Goal: Complete application form

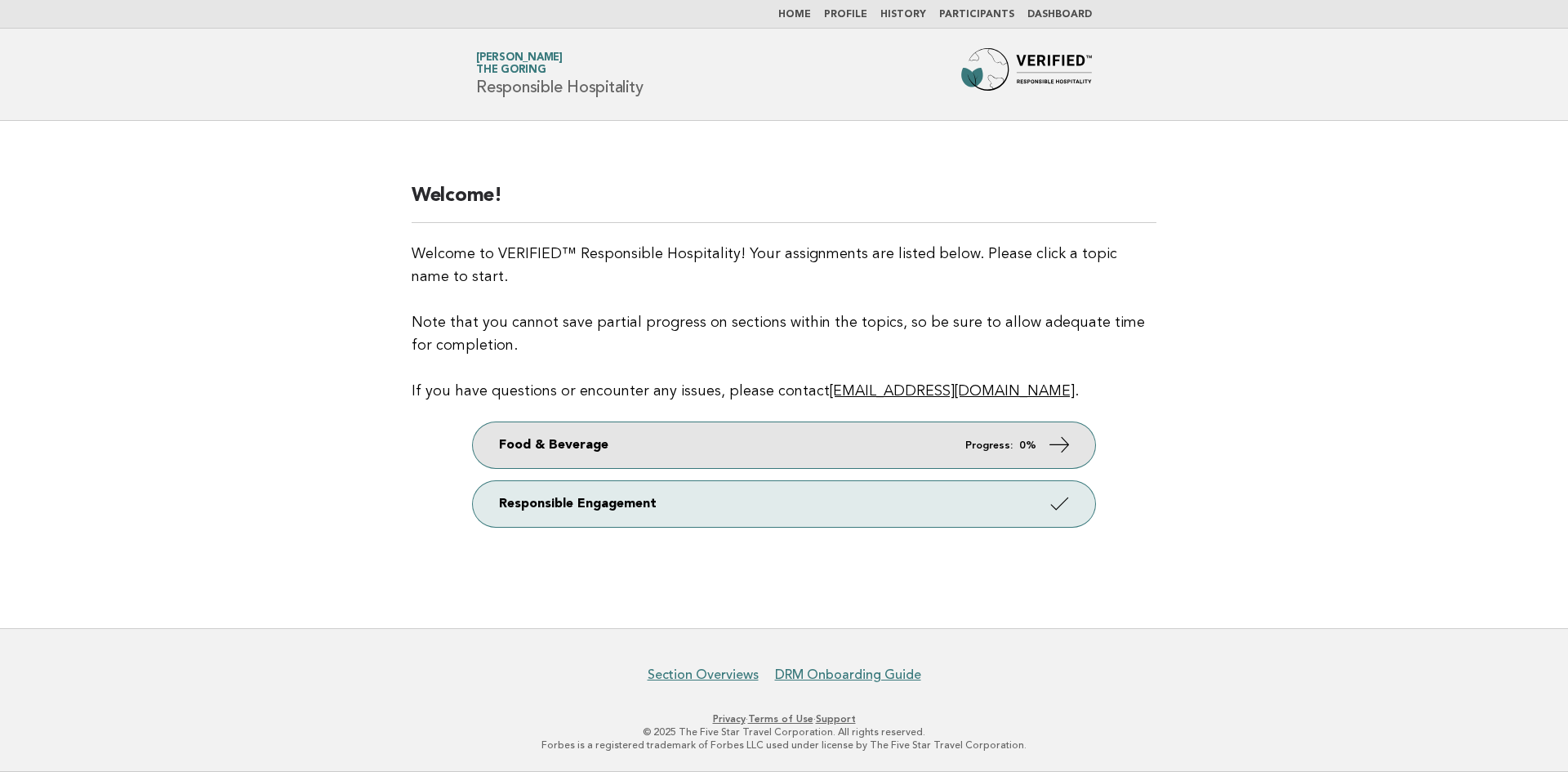
click at [647, 442] on link "Food & Beverage Progress: 0%" at bounding box center [783, 445] width 622 height 46
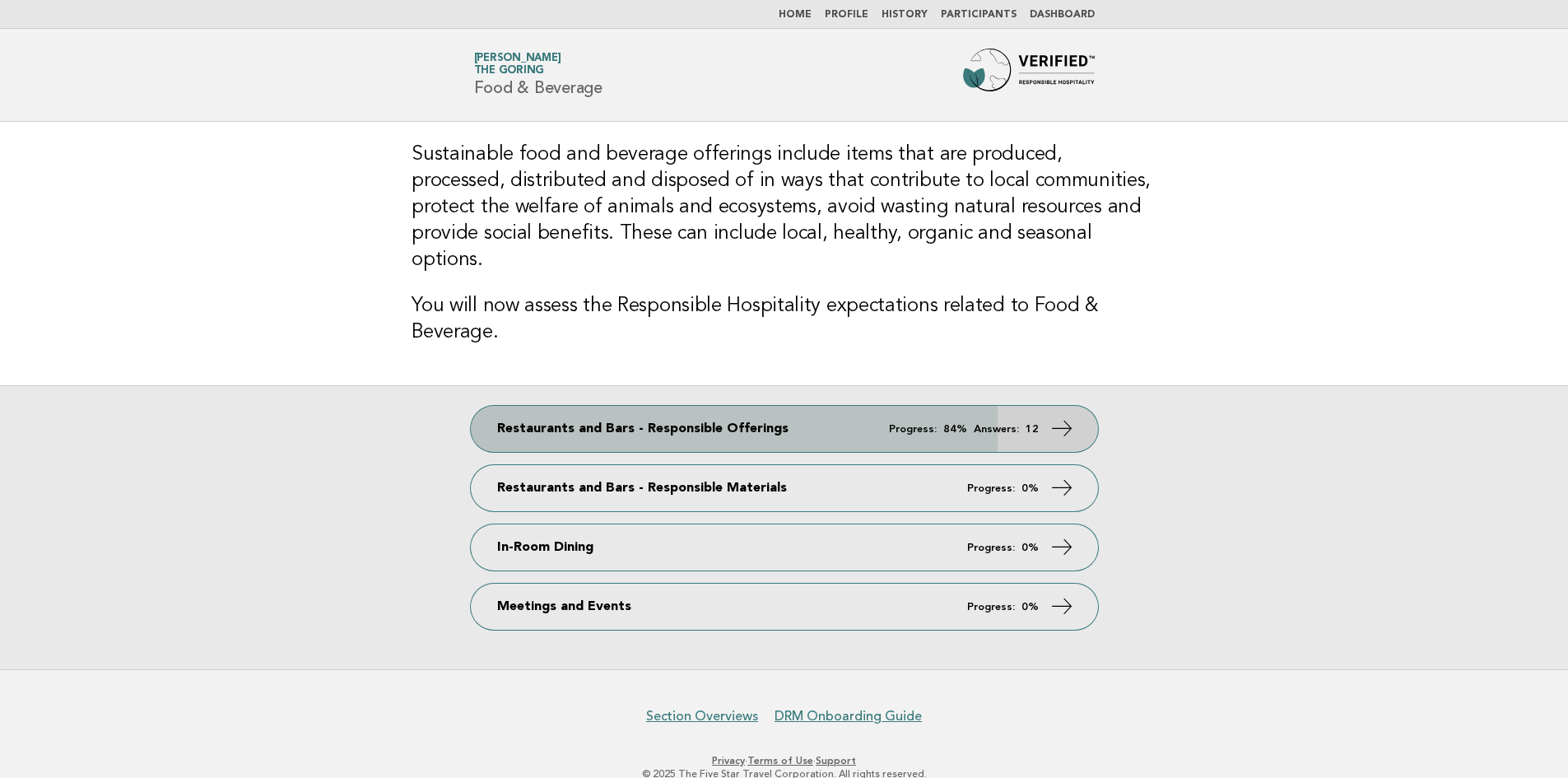
click at [718, 405] on link "Restaurants and Bars - Responsible Offerings Progress: 84% Answers: 12" at bounding box center [784, 429] width 627 height 46
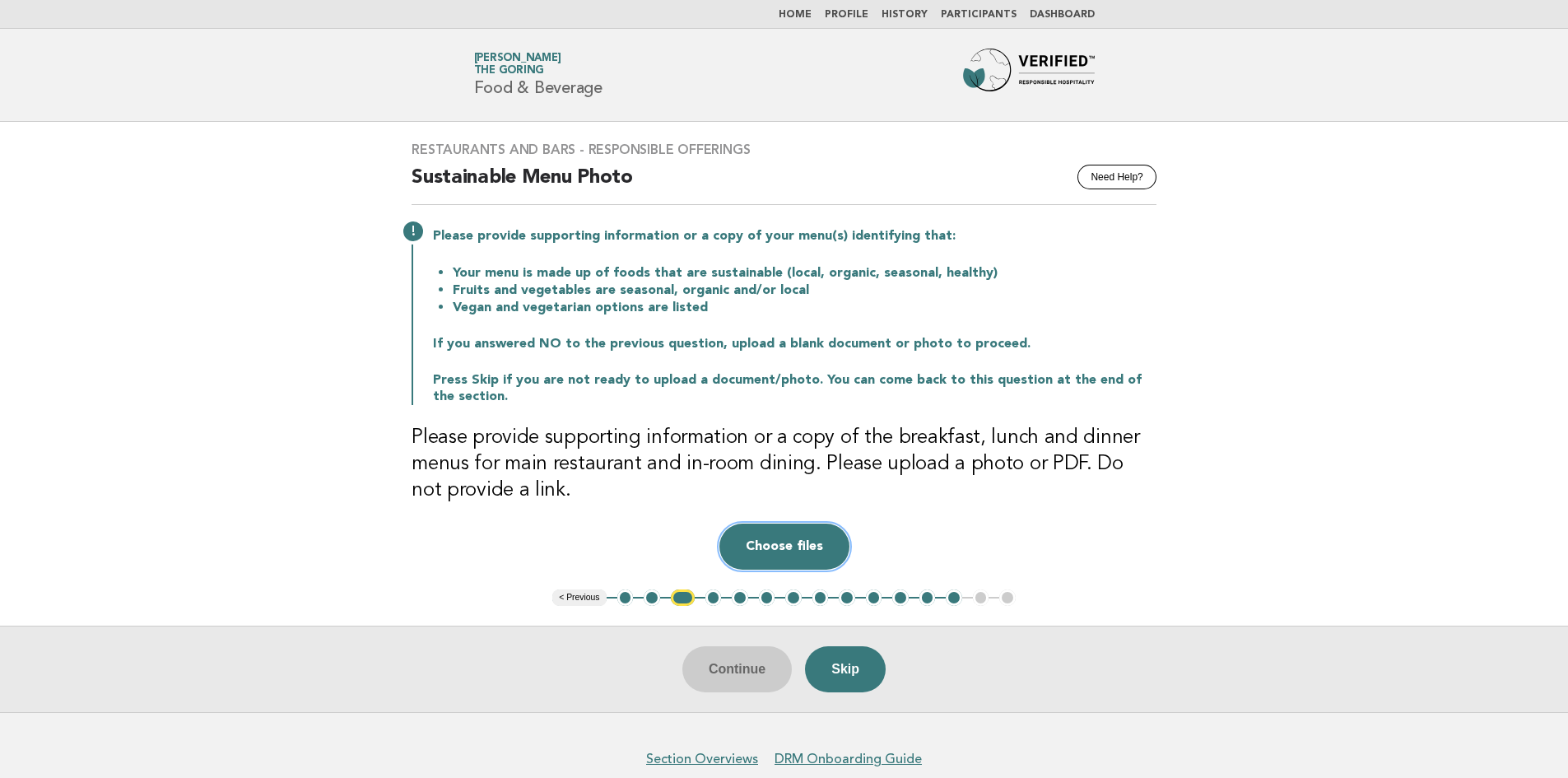
click at [812, 559] on button "Choose files" at bounding box center [784, 546] width 130 height 46
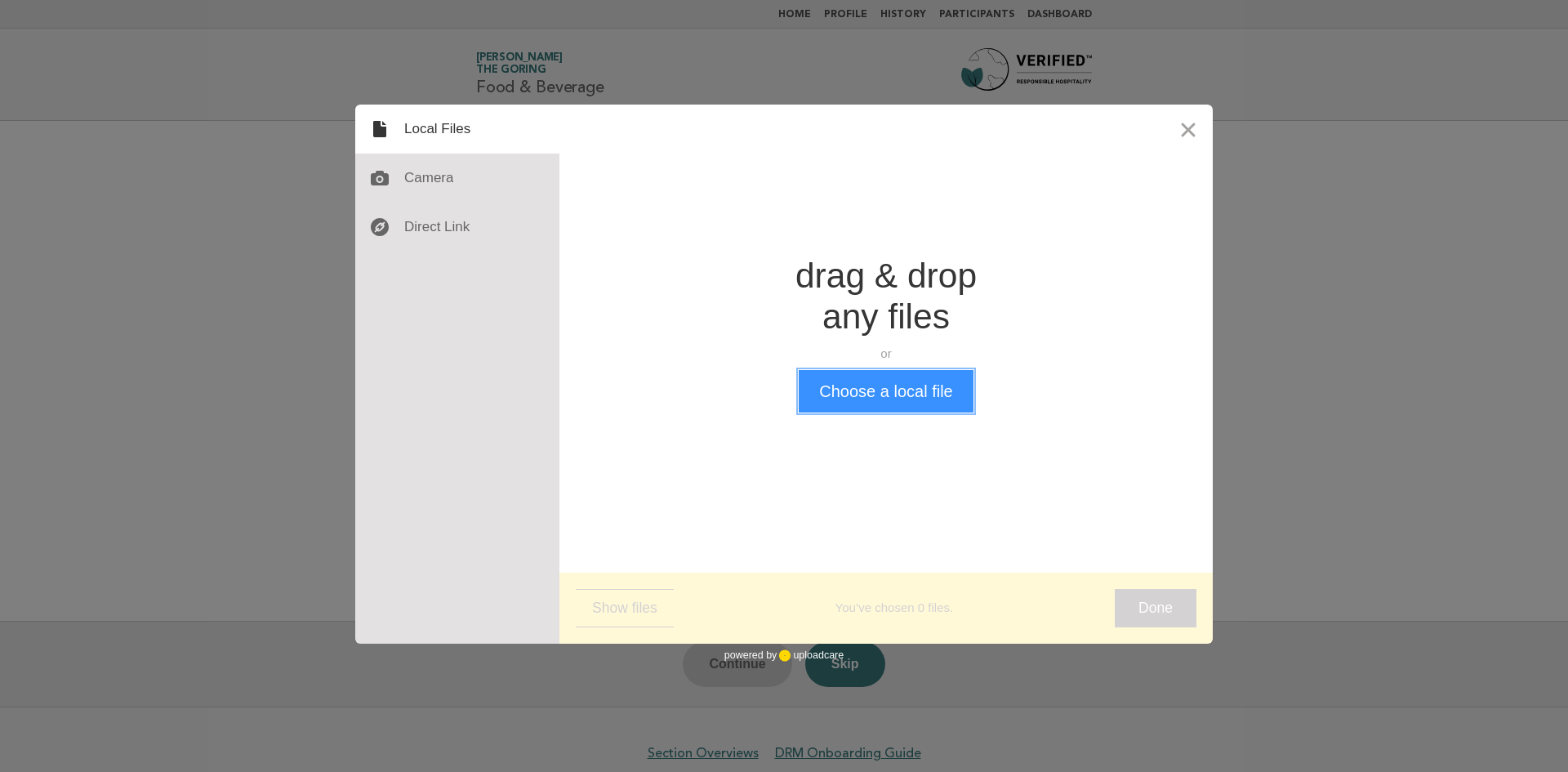
click at [871, 401] on button "Choose a local file" at bounding box center [885, 392] width 174 height 43
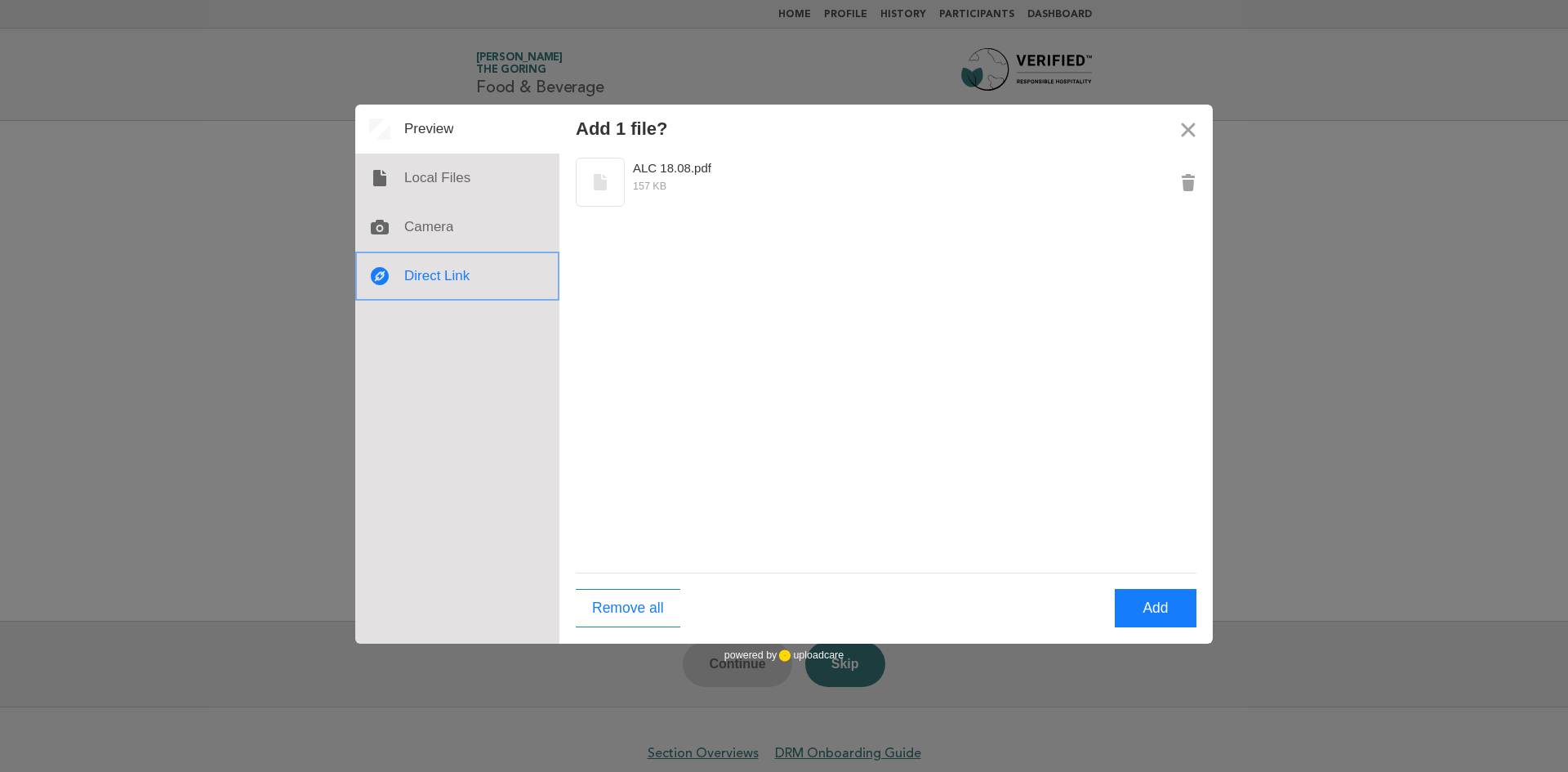
click at [450, 286] on div at bounding box center [458, 276] width 204 height 49
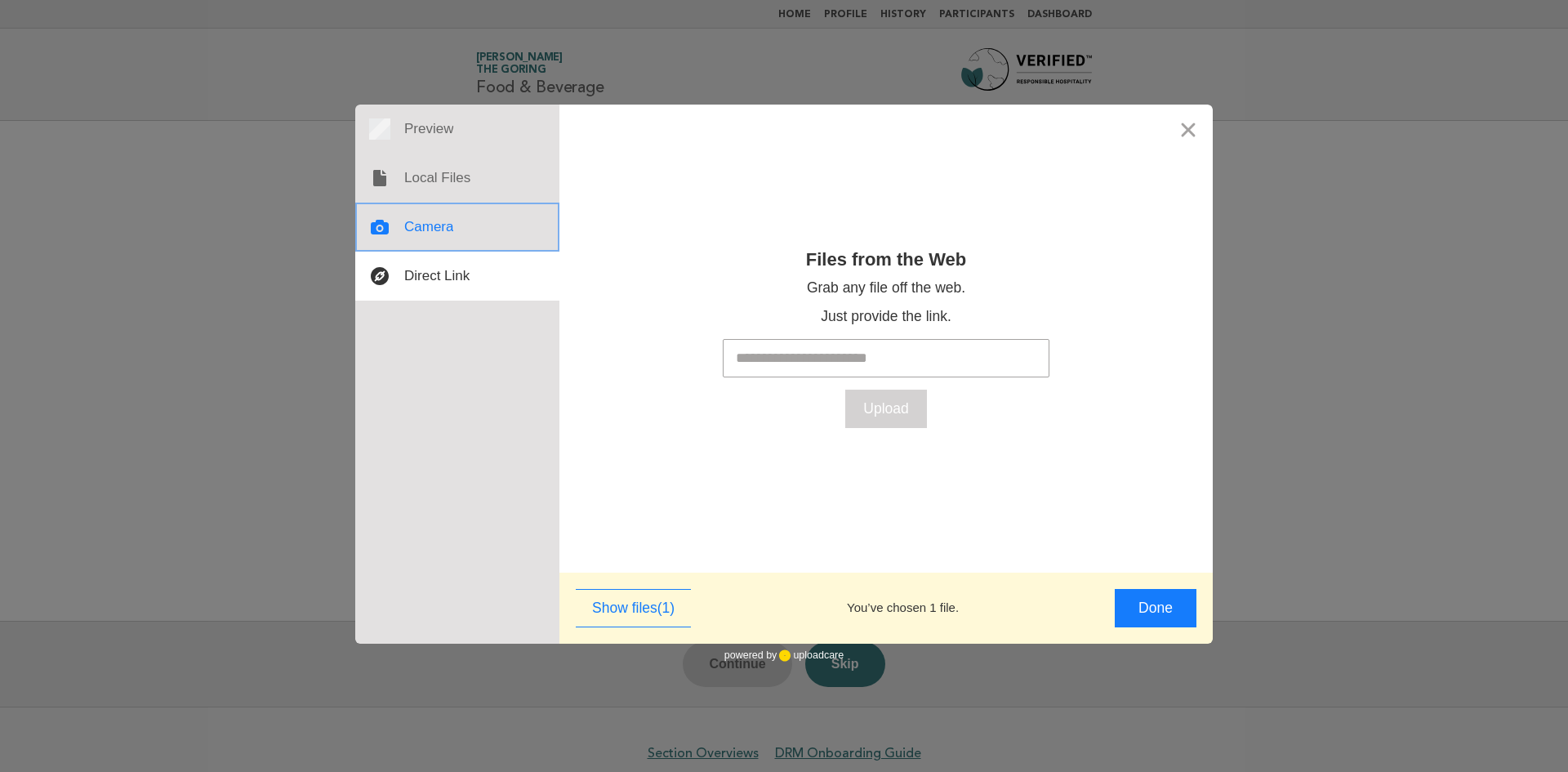
click at [488, 219] on div at bounding box center [458, 227] width 204 height 49
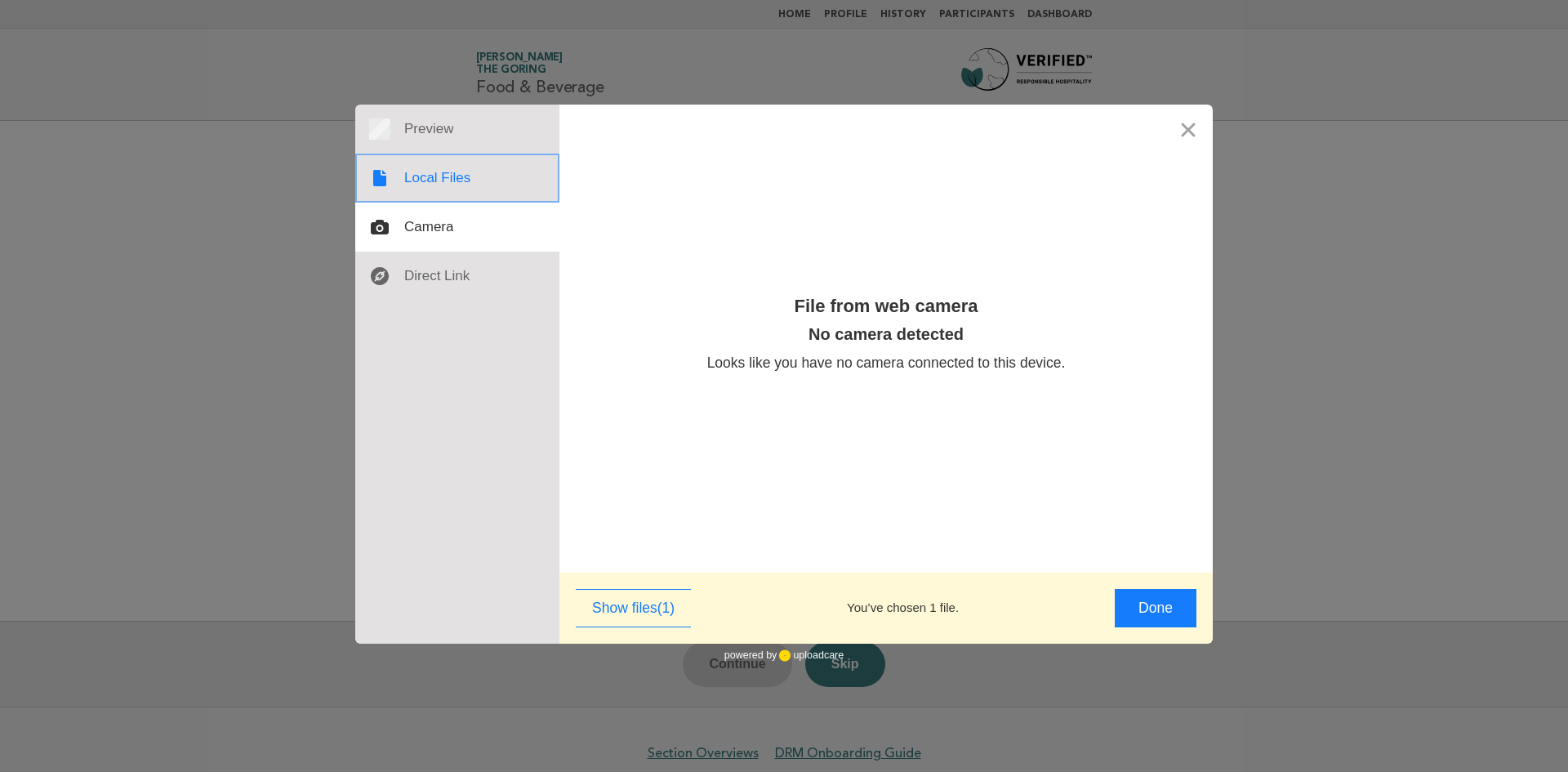
click at [484, 176] on div at bounding box center [458, 178] width 204 height 49
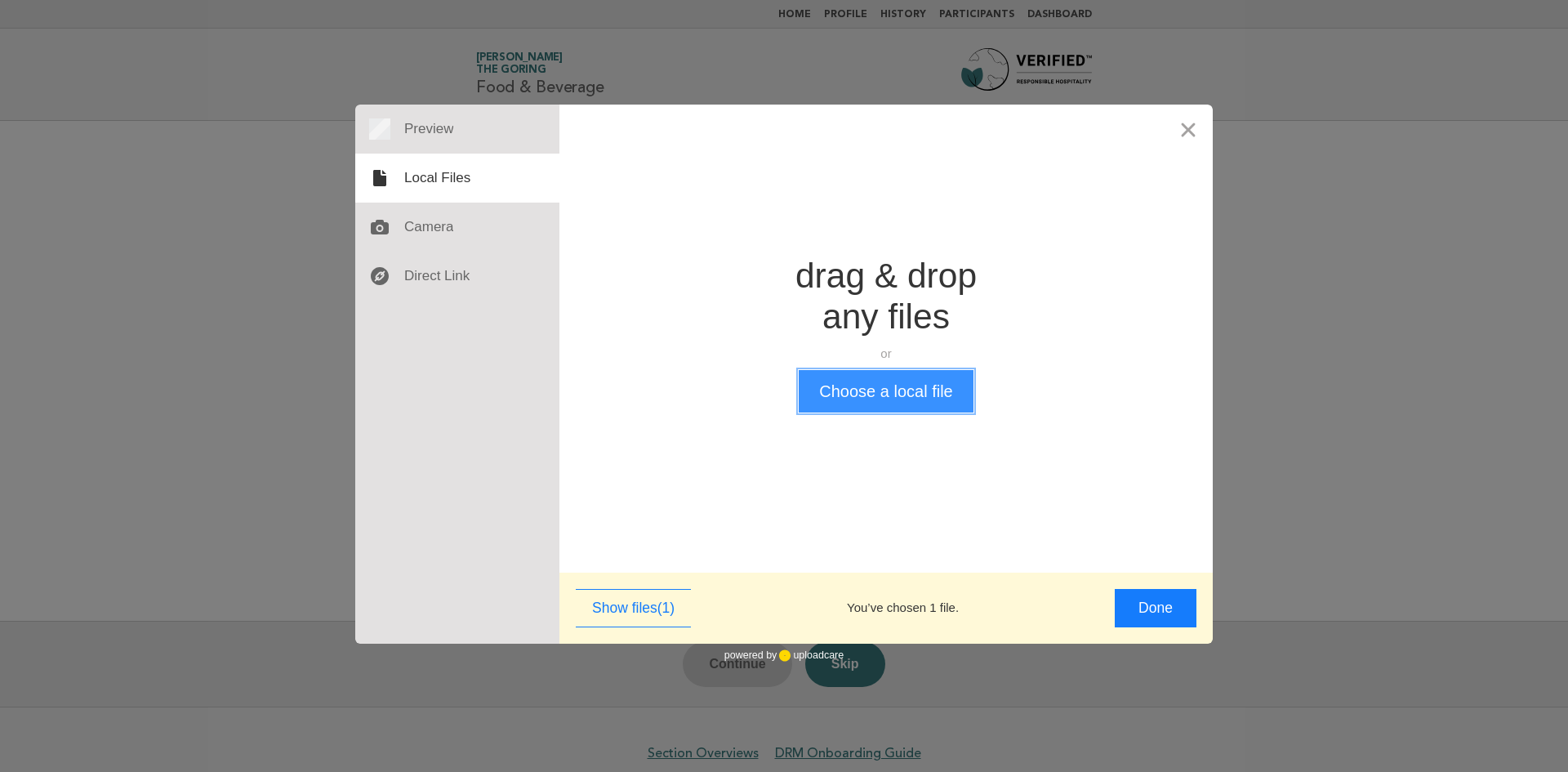
click at [858, 388] on button "Choose a local file" at bounding box center [885, 392] width 174 height 43
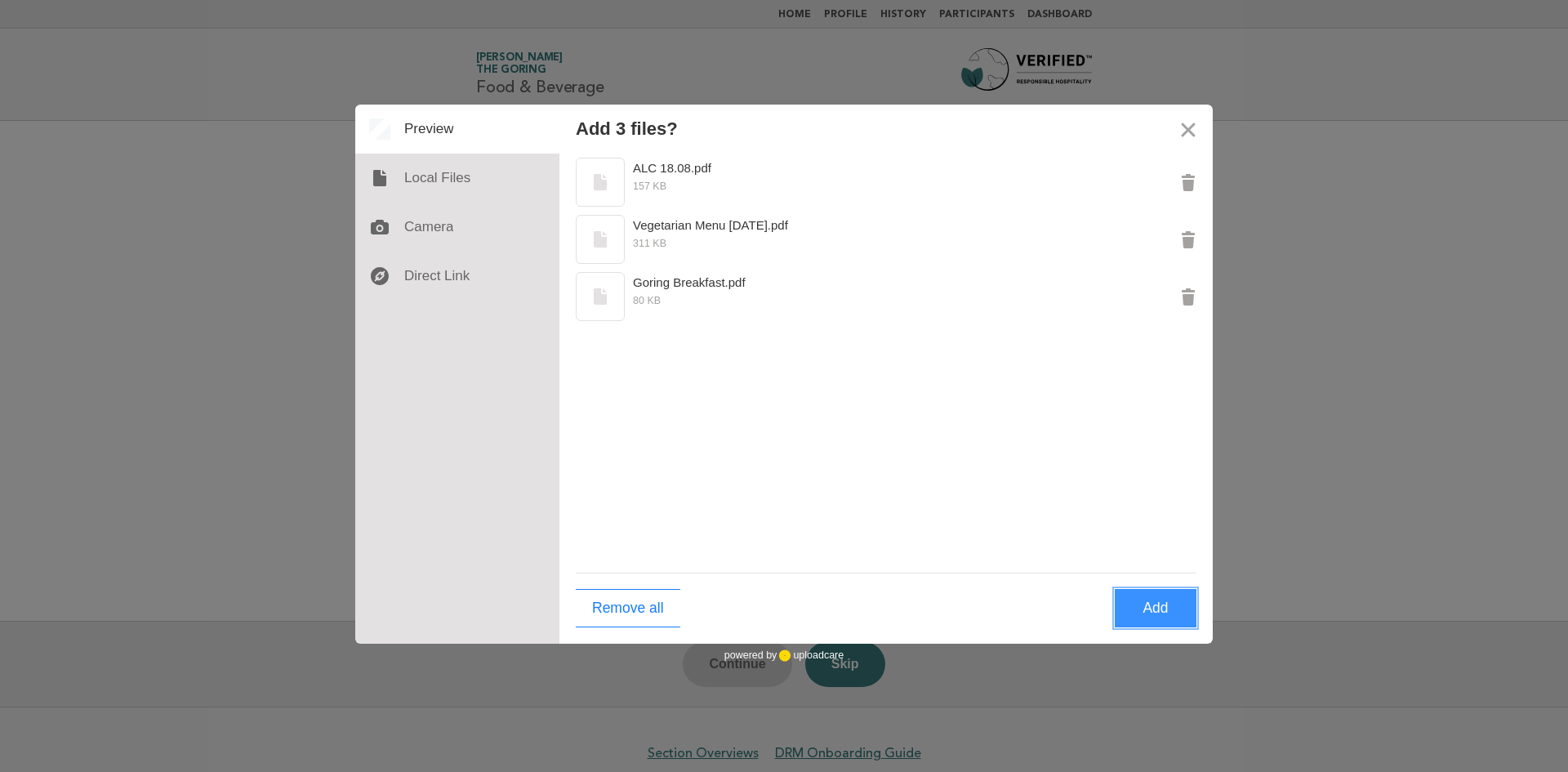
click at [1145, 608] on button "Add" at bounding box center [1156, 608] width 82 height 38
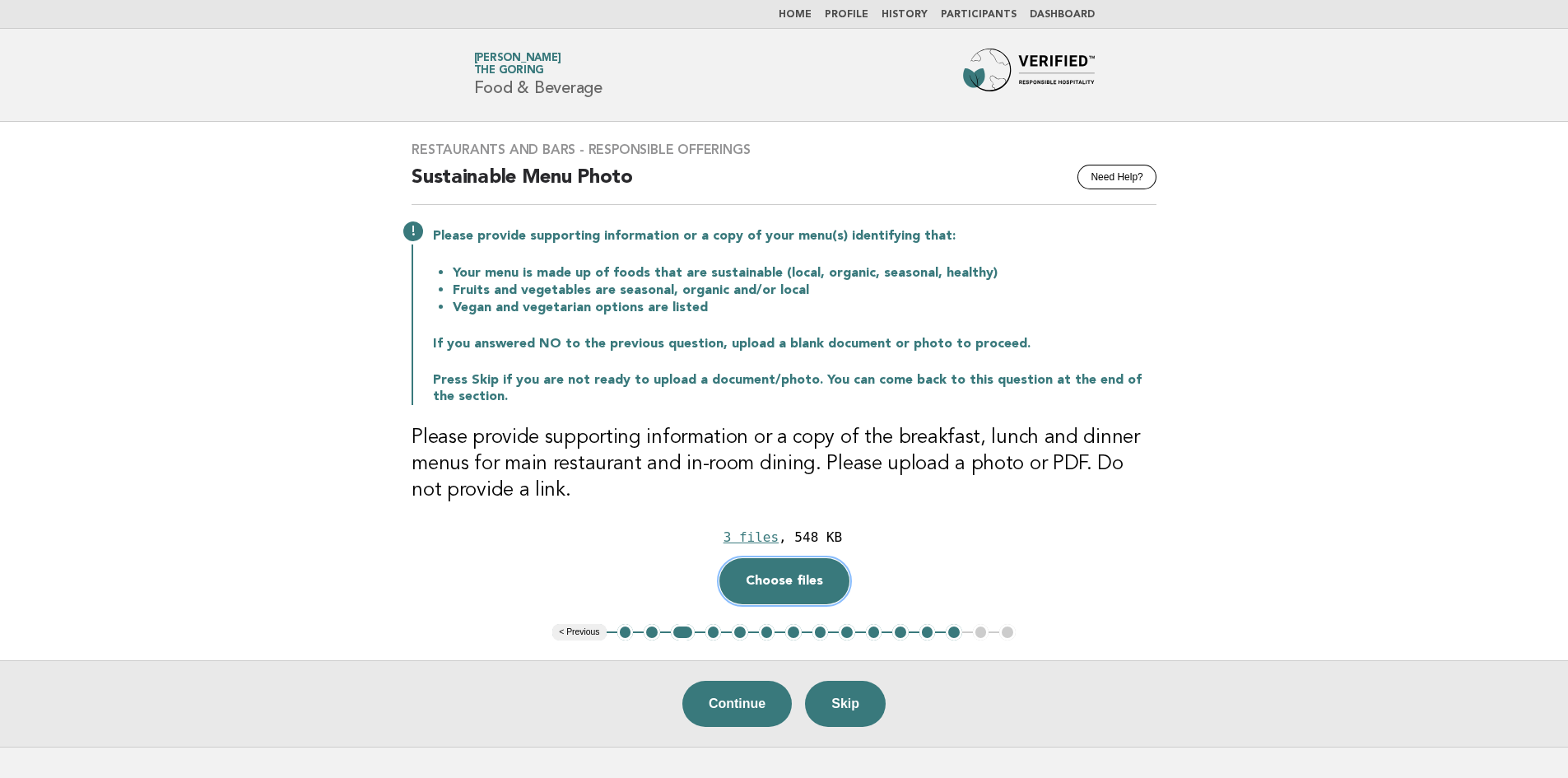
click at [816, 588] on button "Choose files" at bounding box center [784, 581] width 130 height 46
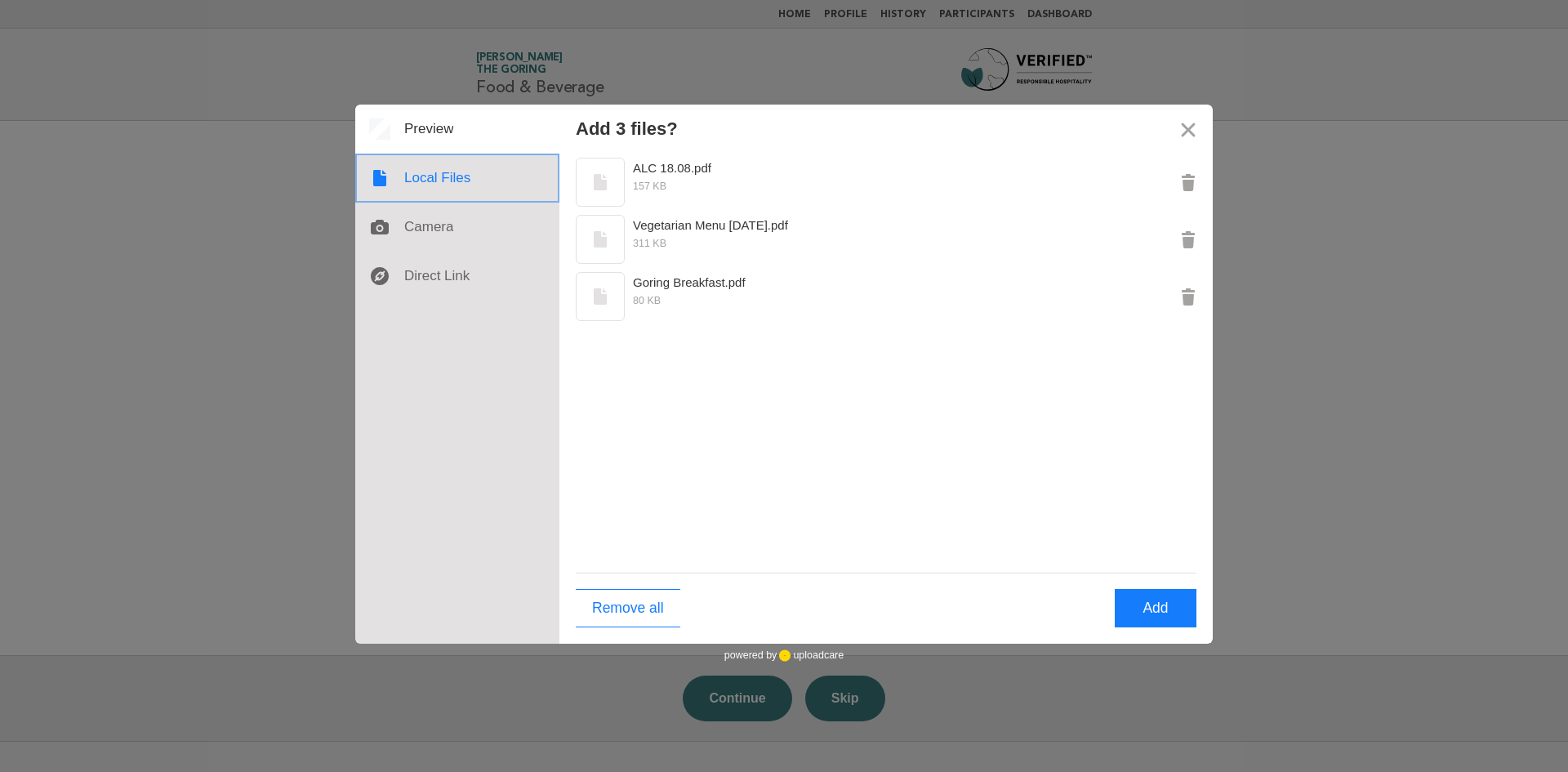
click at [453, 184] on div at bounding box center [458, 178] width 204 height 49
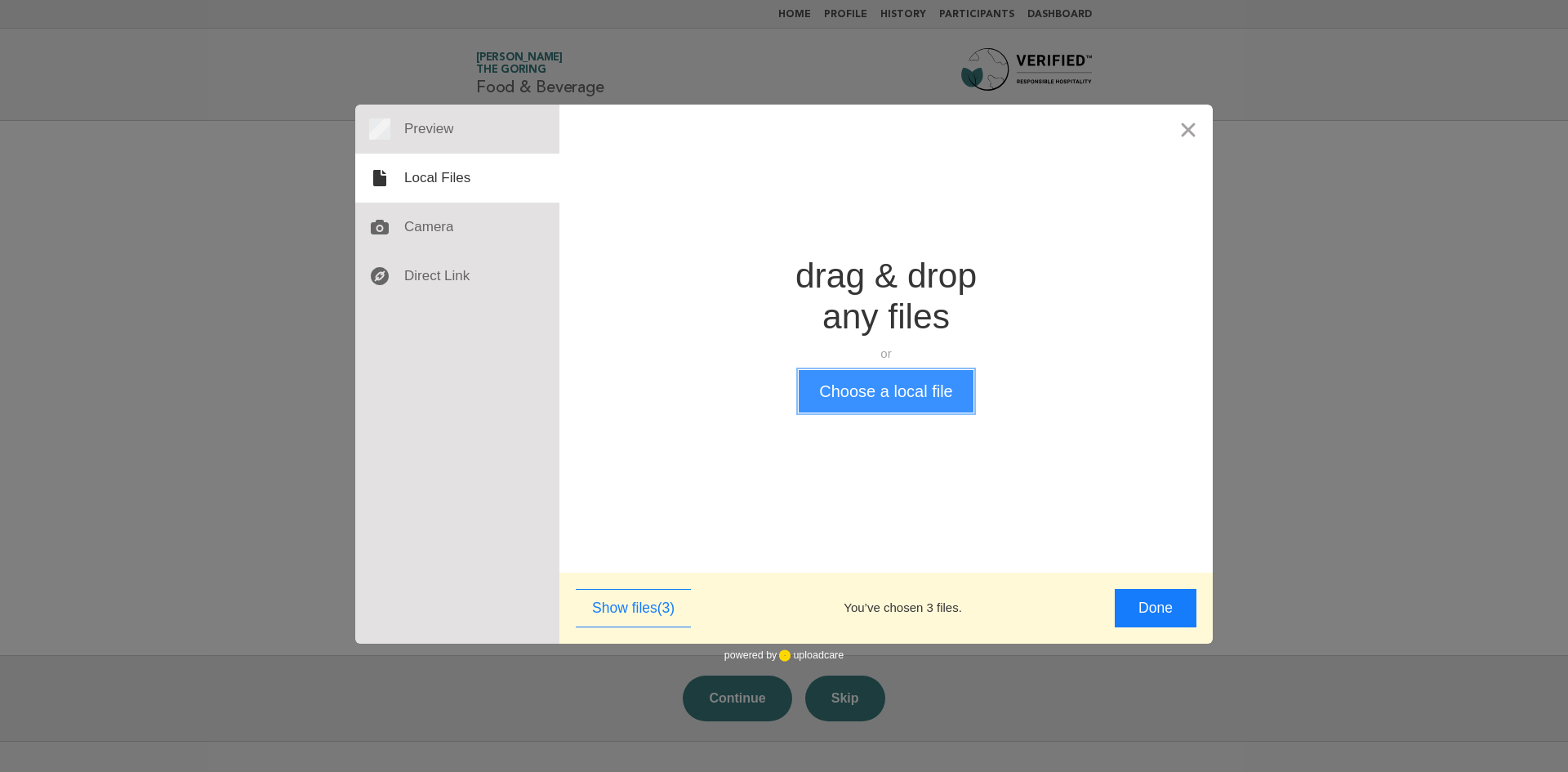
click at [904, 396] on button "Choose a local file" at bounding box center [885, 392] width 174 height 43
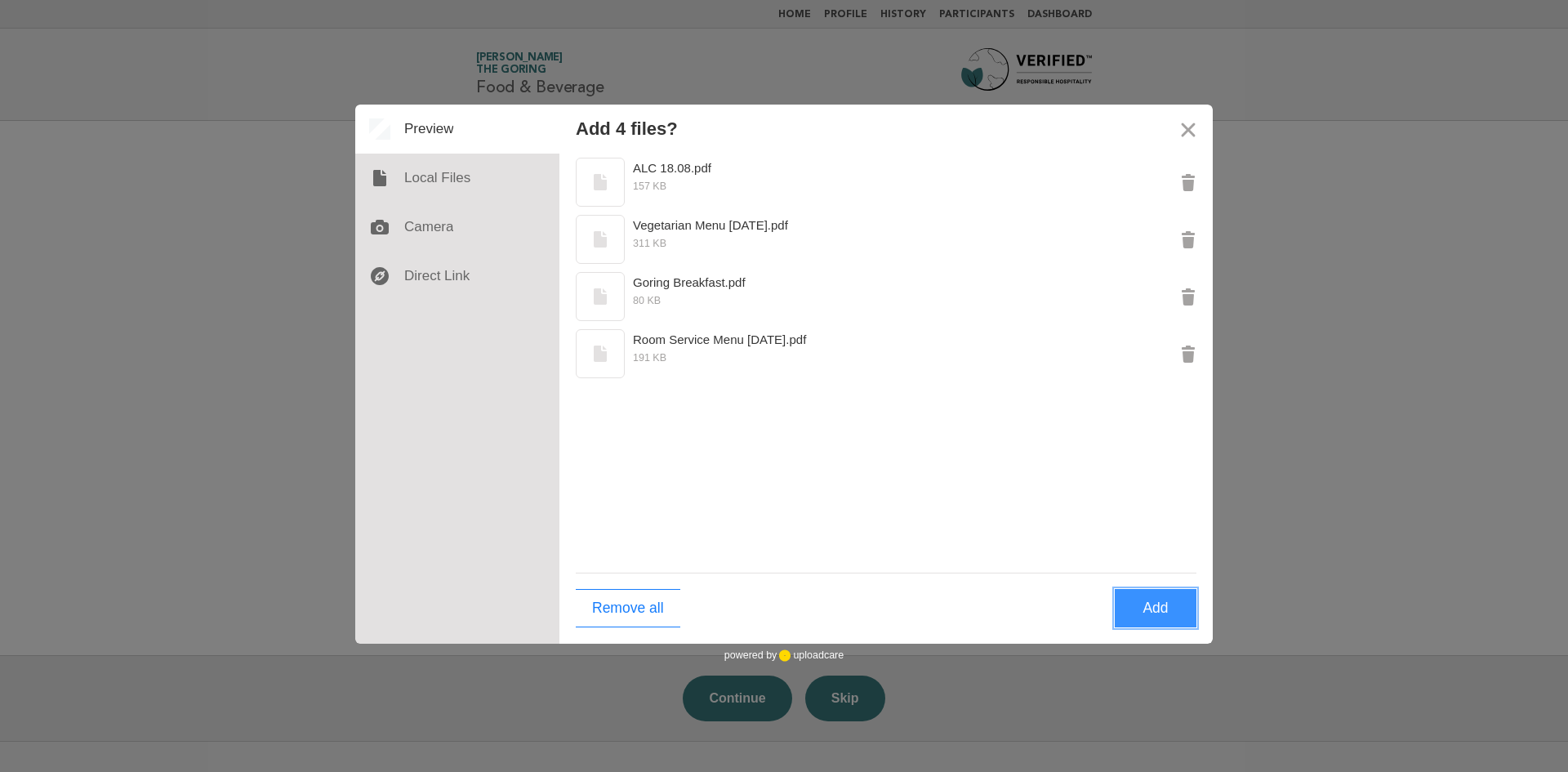
click at [1161, 609] on button "Add" at bounding box center [1156, 608] width 82 height 38
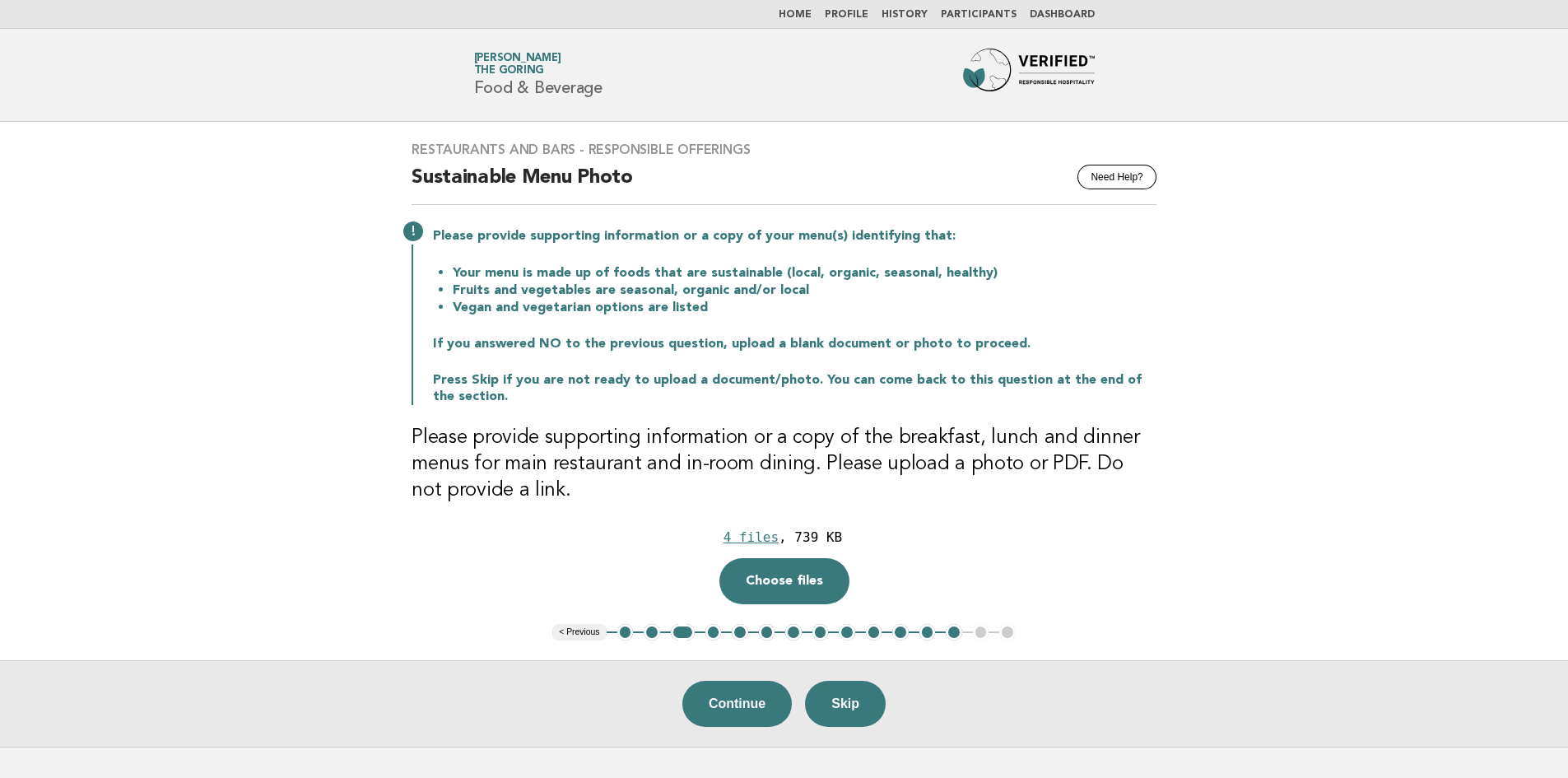
click at [622, 631] on button "1" at bounding box center [625, 632] width 16 height 16
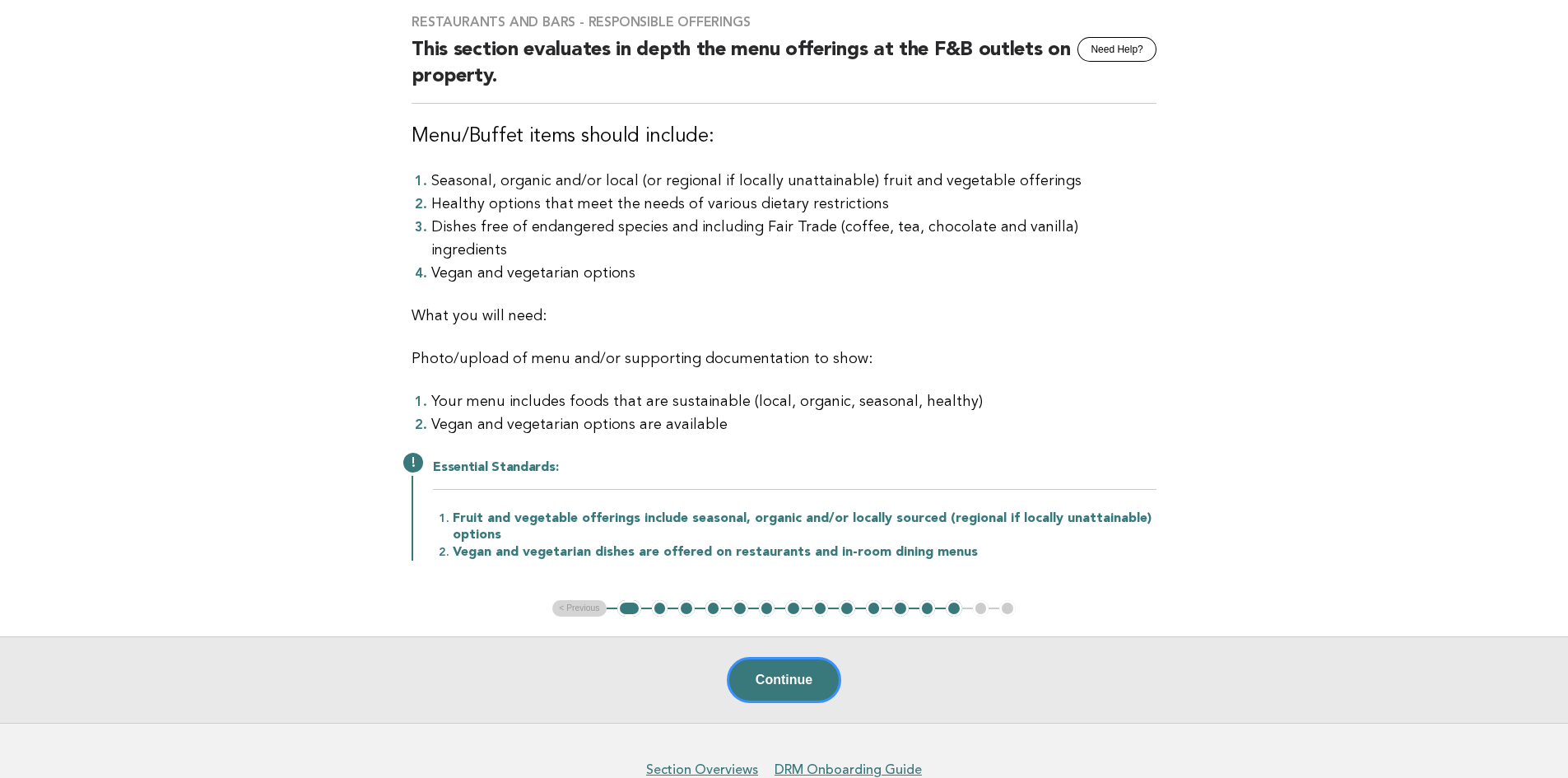
scroll to position [165, 0]
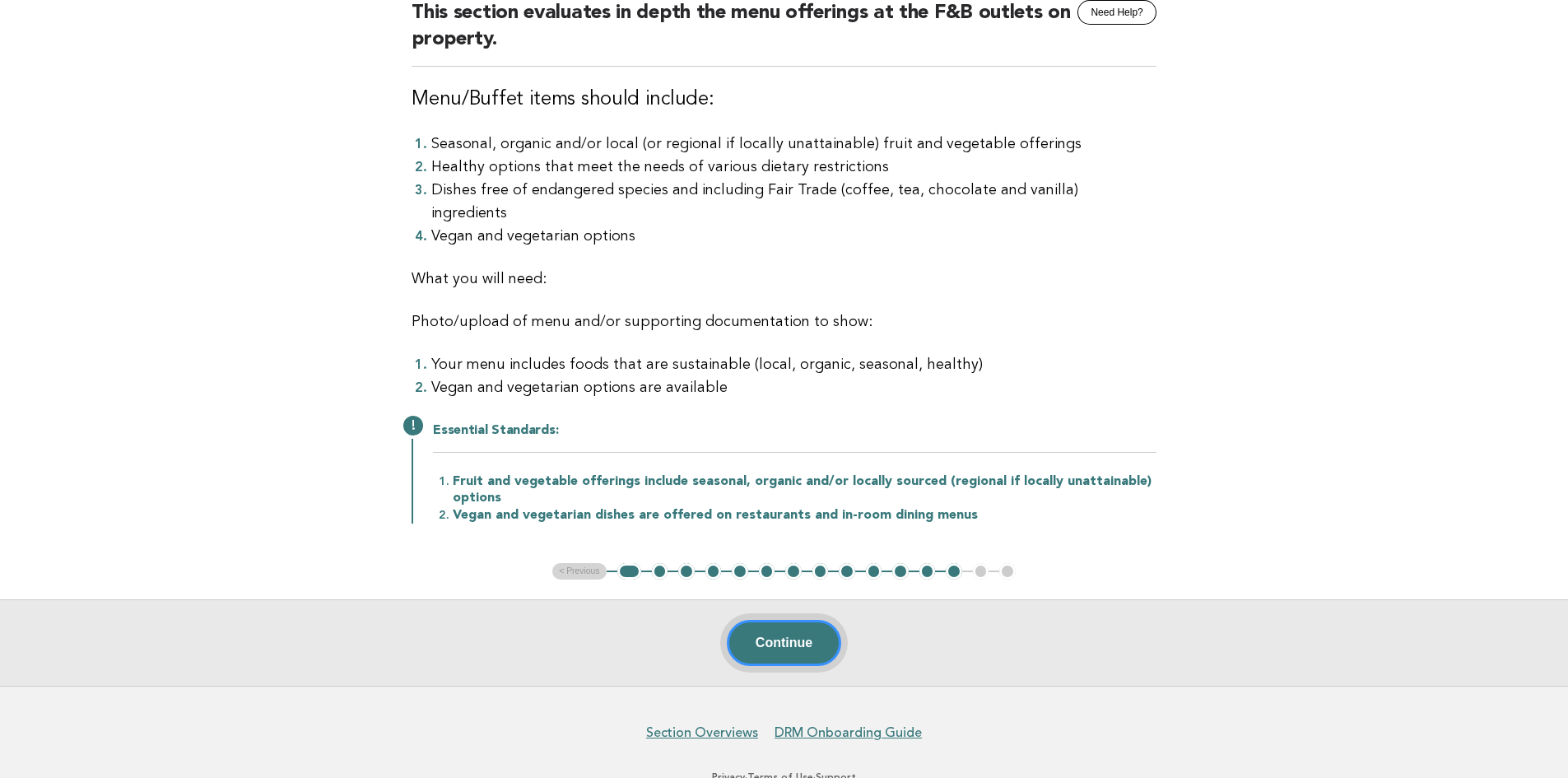
click at [766, 640] on button "Continue" at bounding box center [784, 643] width 115 height 46
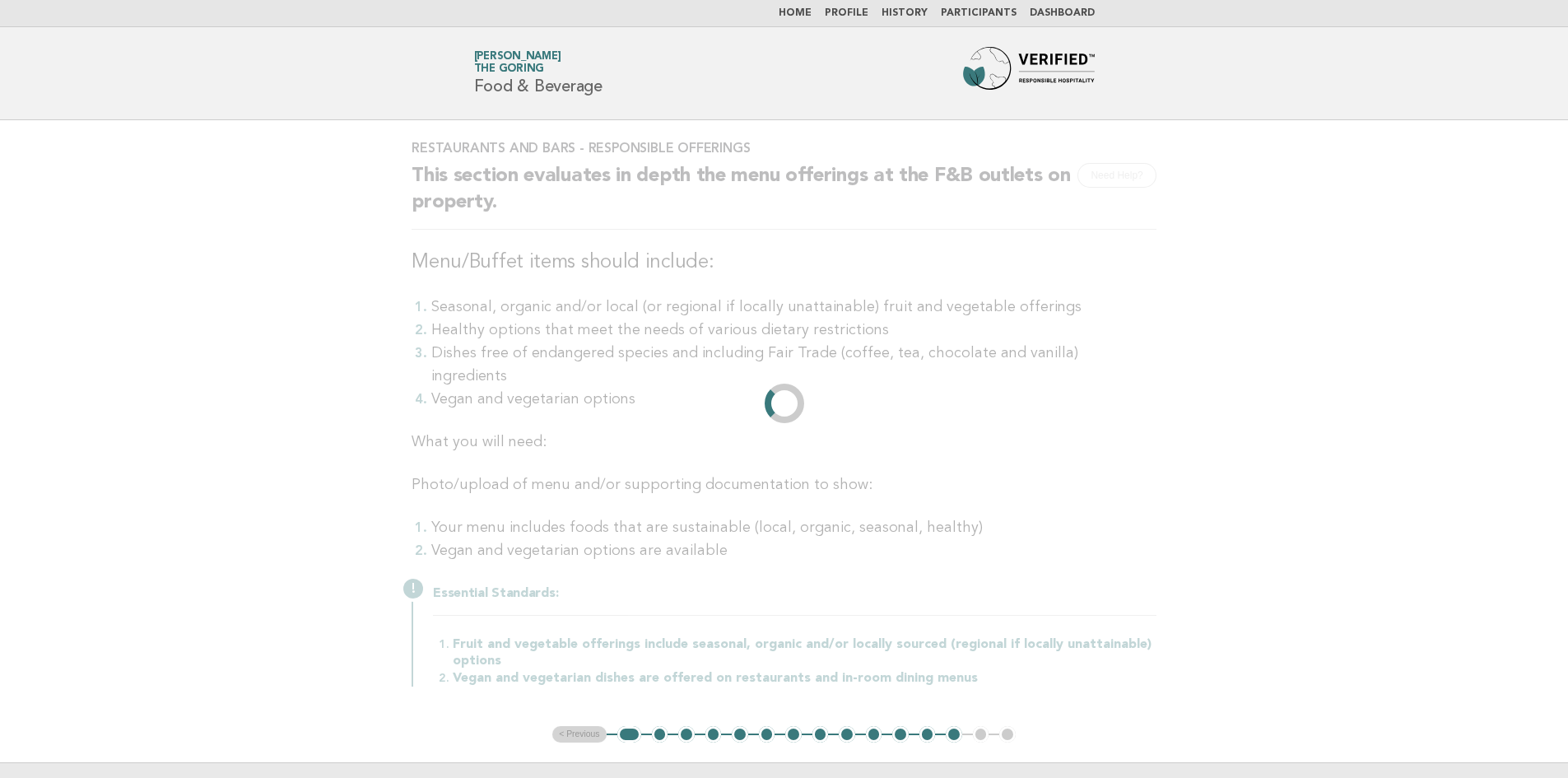
scroll to position [0, 0]
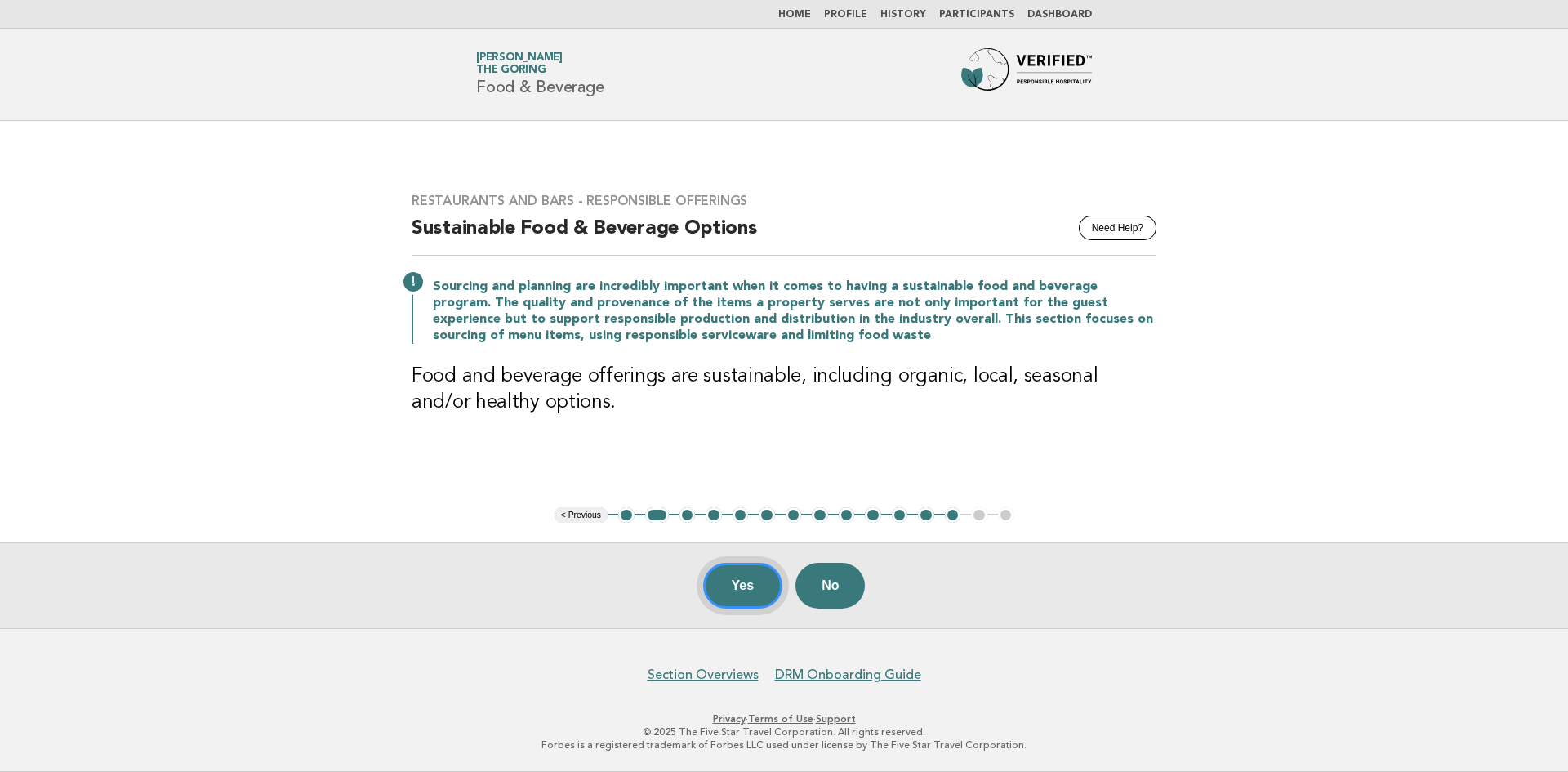
click at [744, 605] on button "Yes" at bounding box center [743, 586] width 80 height 46
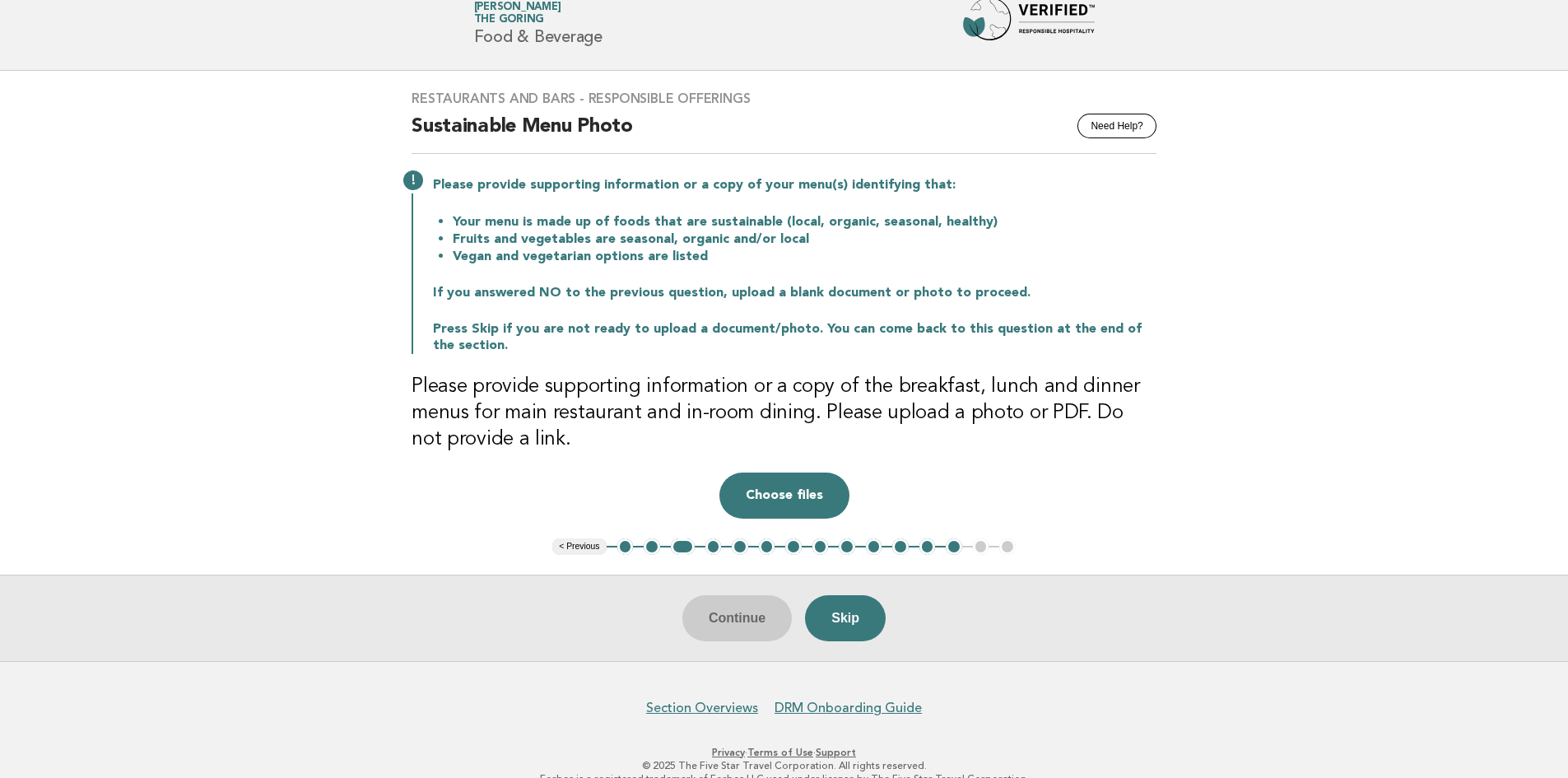
scroll to position [78, 0]
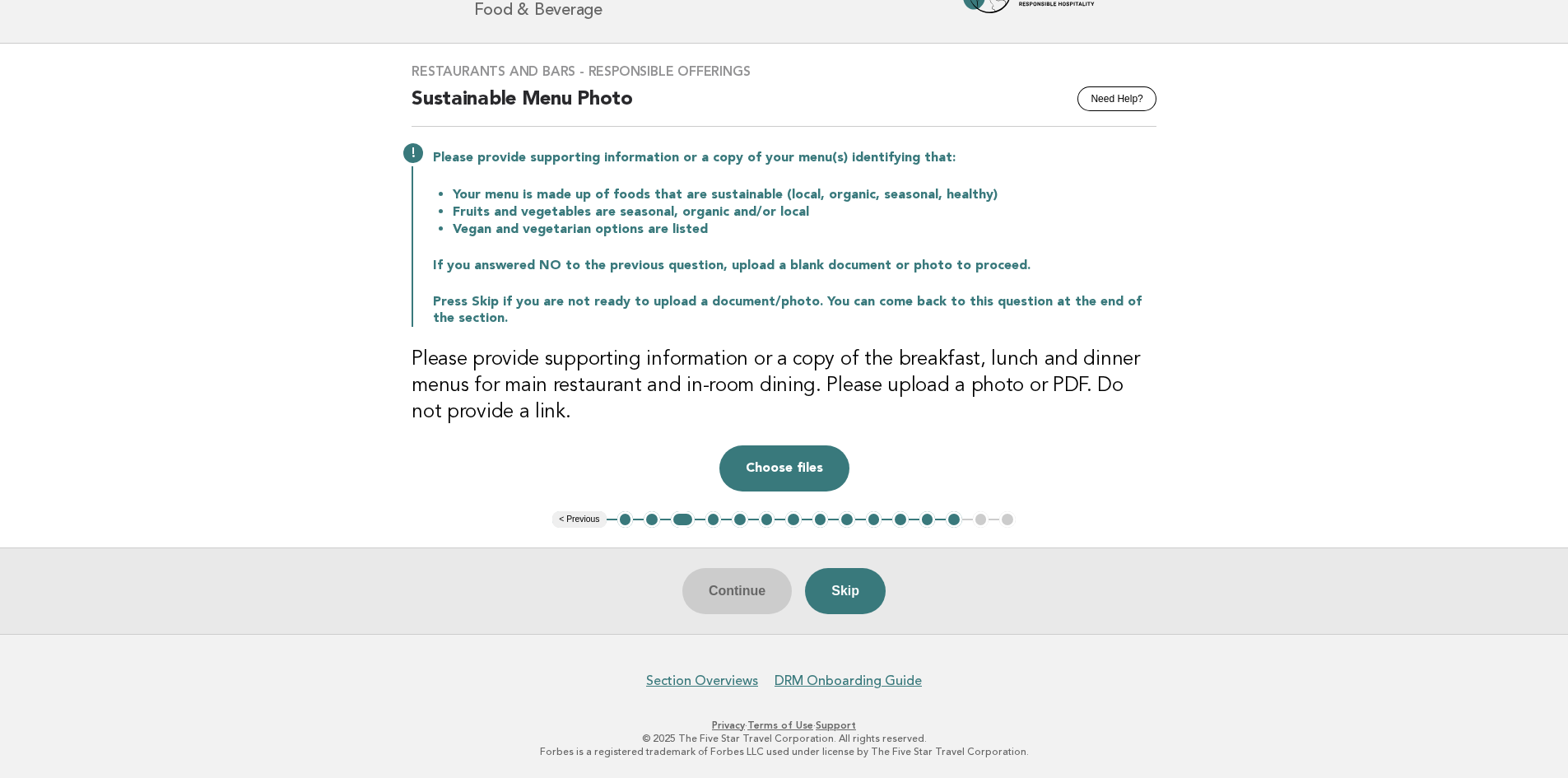
click at [759, 592] on div "Continue Skip" at bounding box center [784, 590] width 1568 height 87
click at [798, 462] on button "Choose files" at bounding box center [784, 468] width 130 height 46
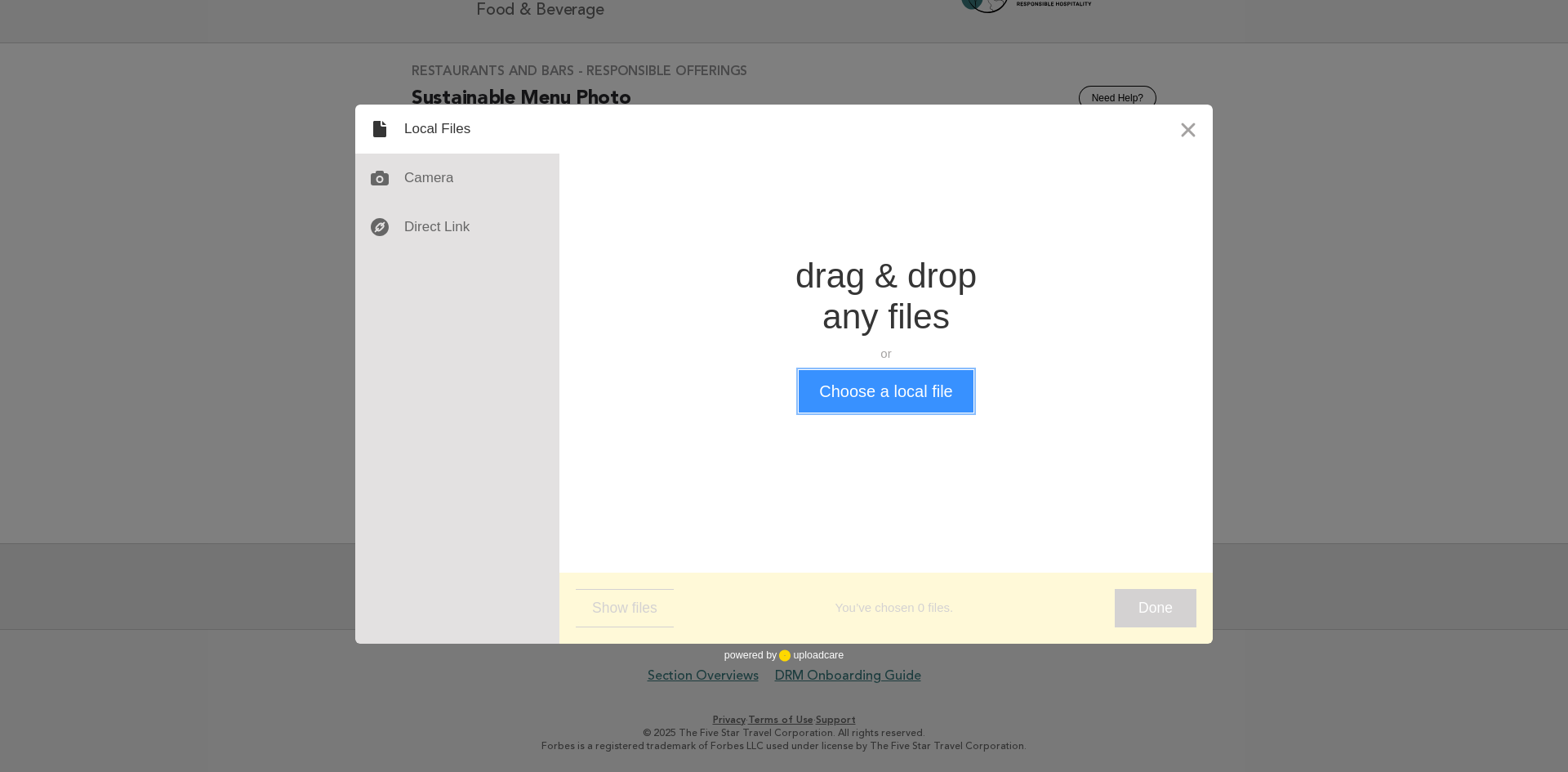
click at [858, 388] on button "Choose a local file" at bounding box center [885, 392] width 174 height 43
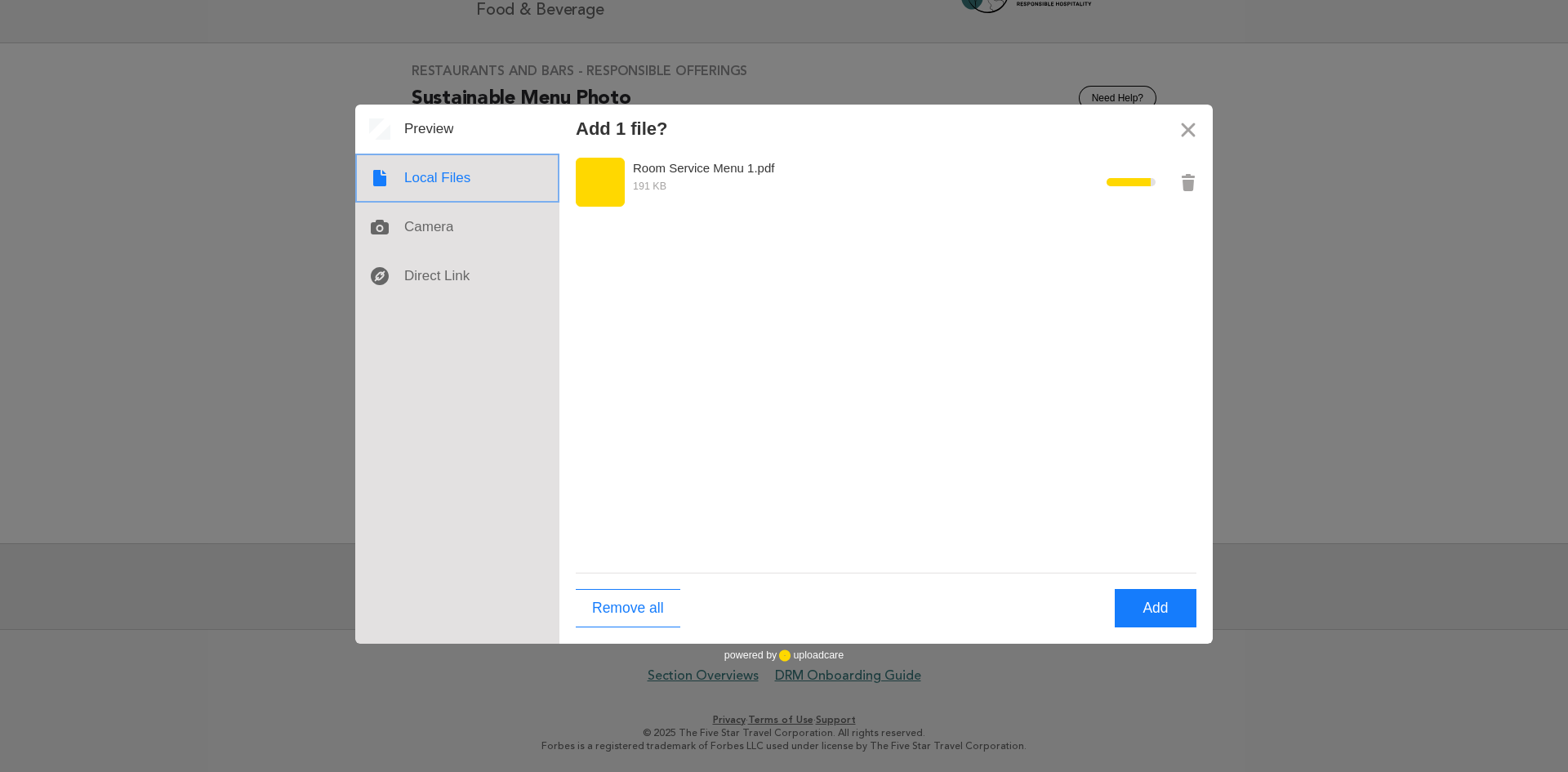
click at [409, 182] on div at bounding box center [458, 178] width 204 height 49
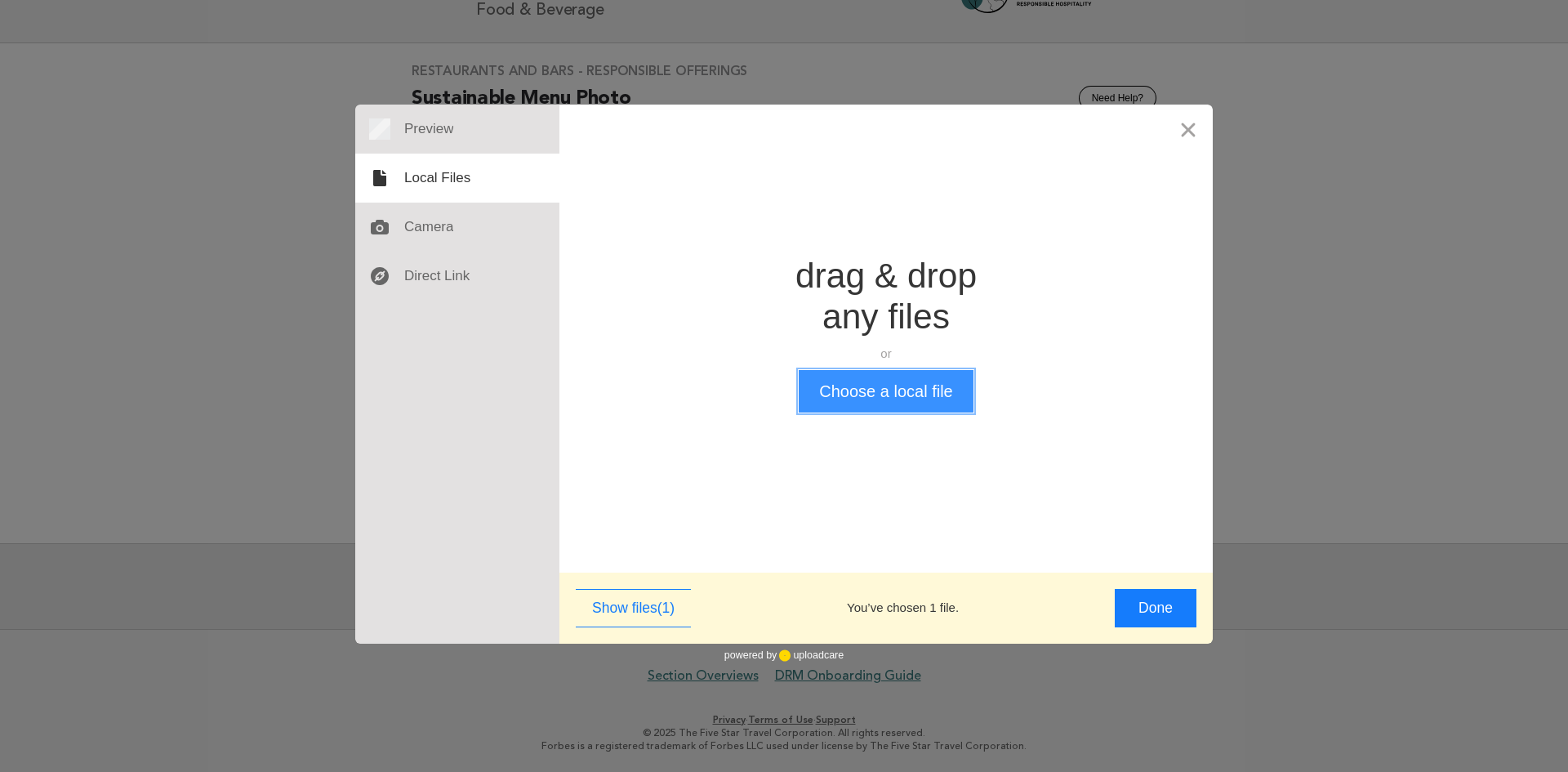
click at [878, 386] on button "Choose a local file" at bounding box center [885, 392] width 174 height 43
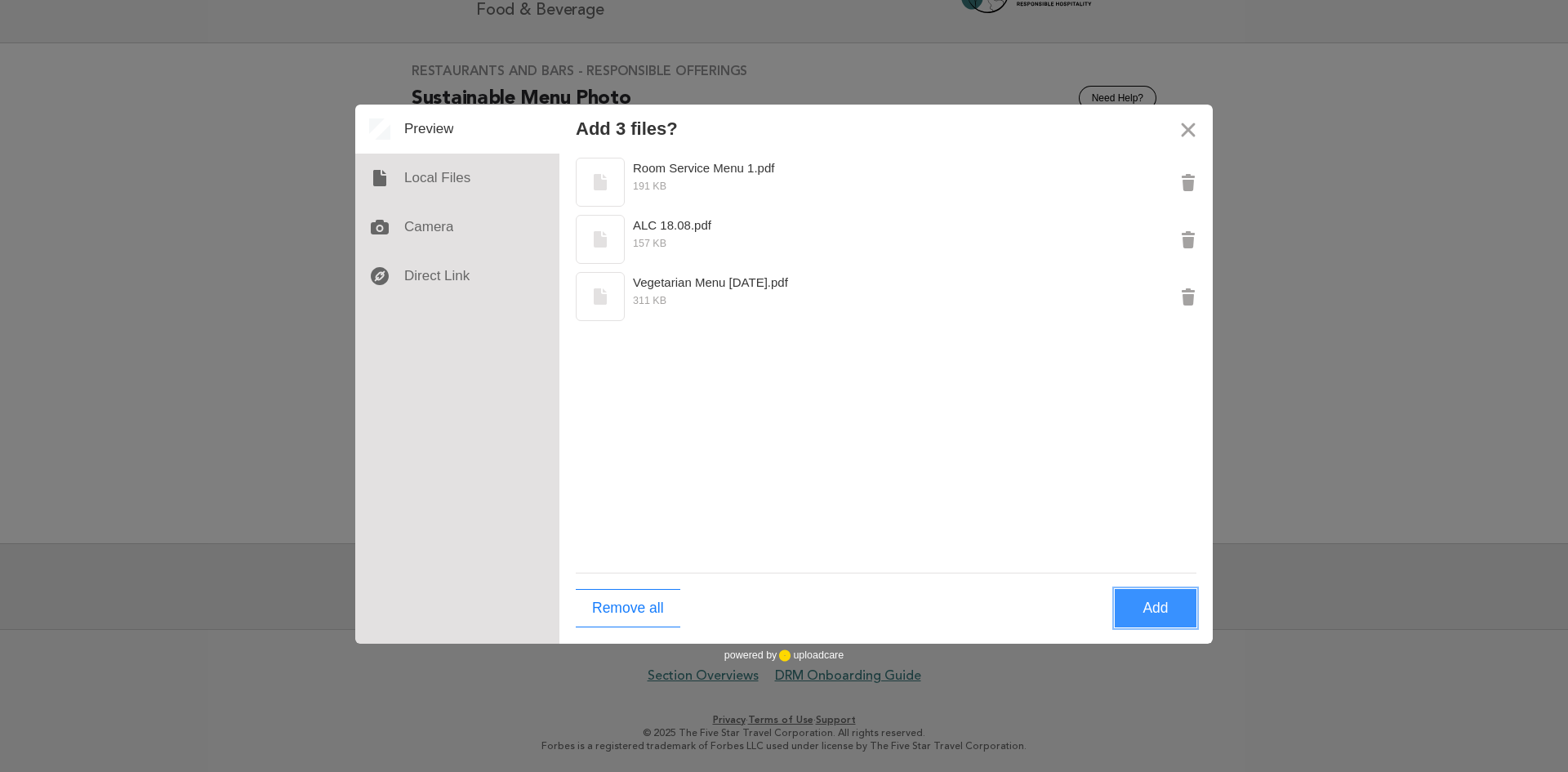
click at [1151, 613] on button "Add" at bounding box center [1156, 608] width 82 height 38
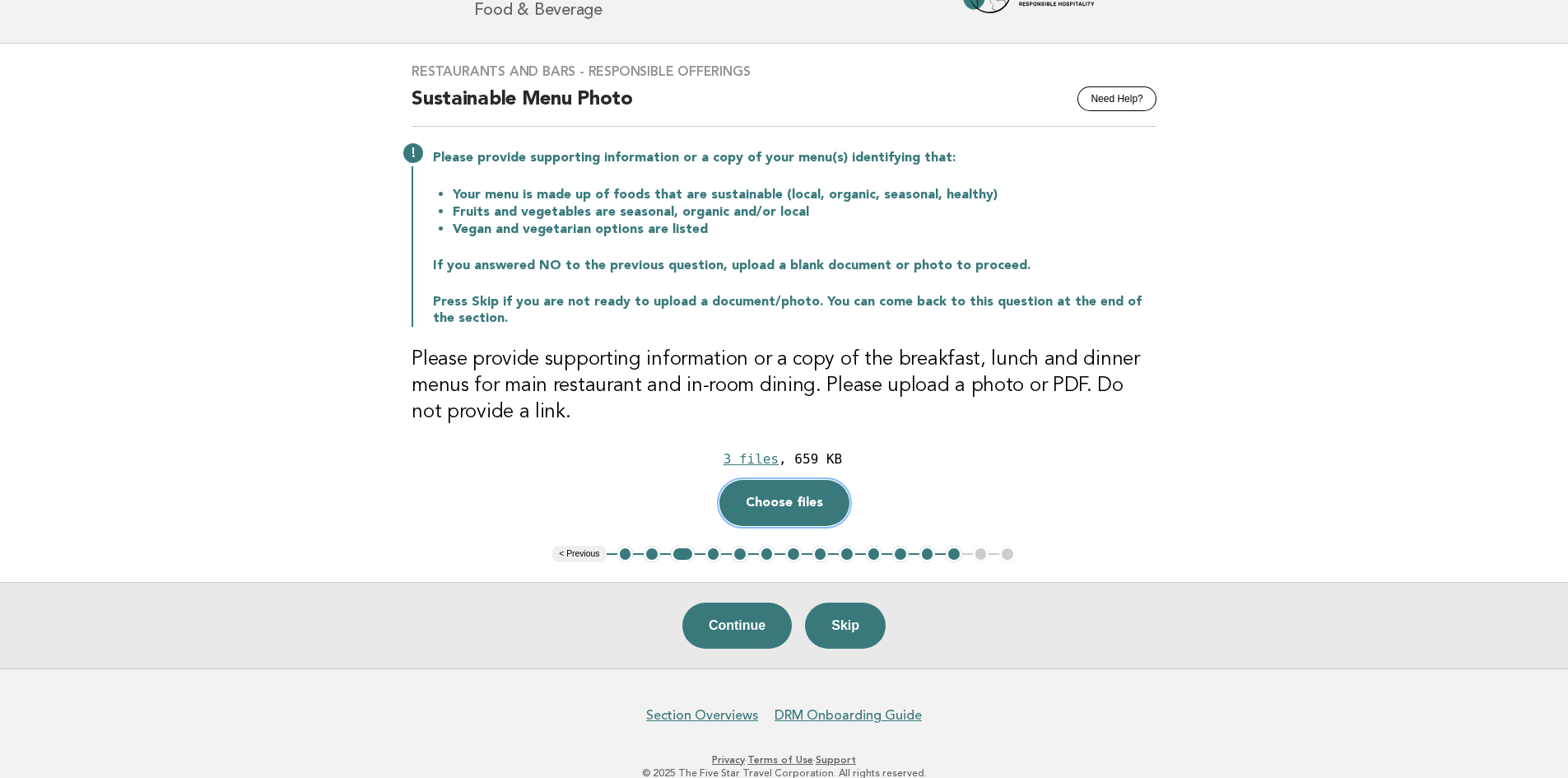
click at [837, 489] on button "Choose files" at bounding box center [784, 503] width 130 height 46
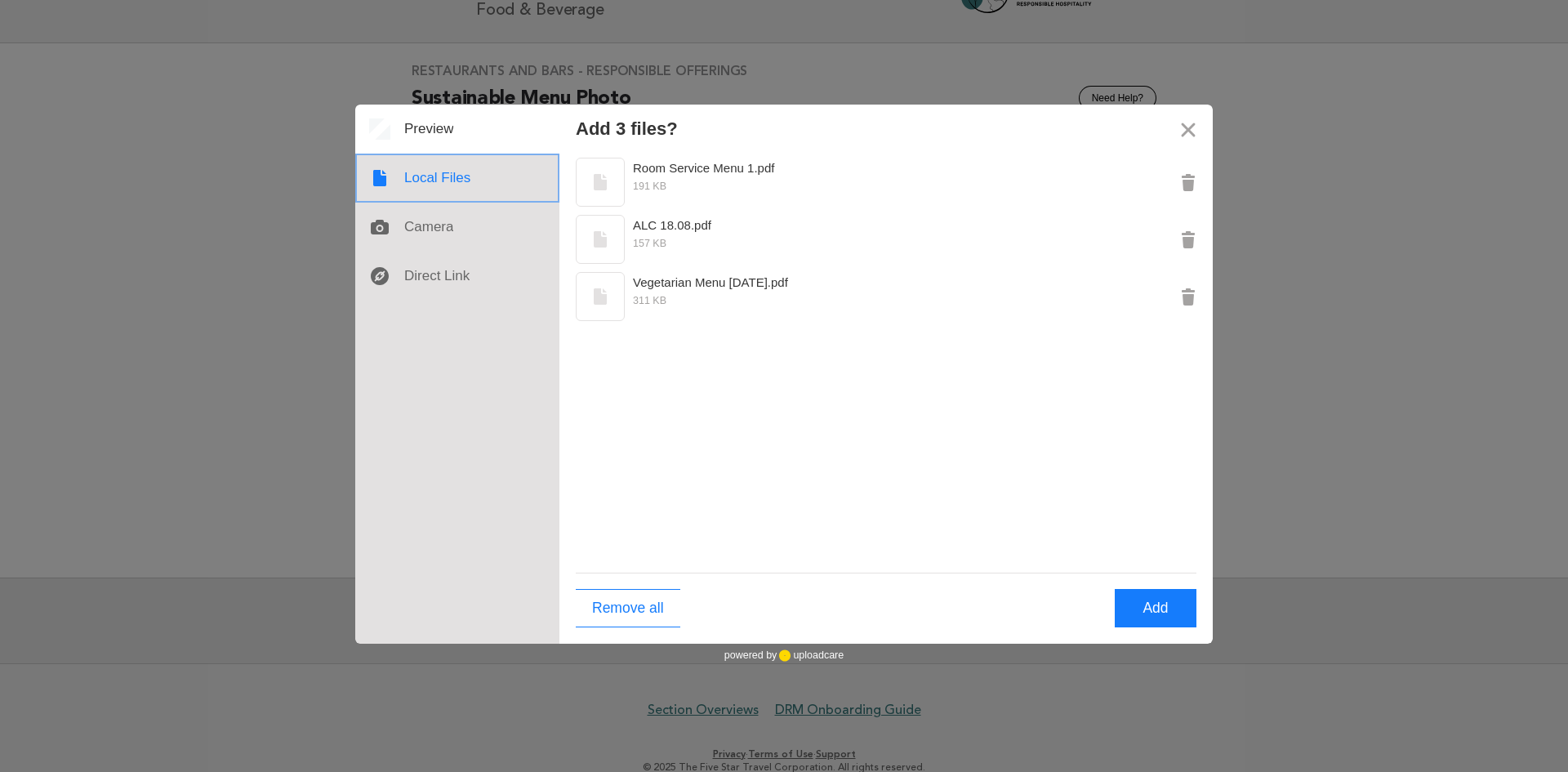
click at [447, 193] on div at bounding box center [458, 178] width 204 height 49
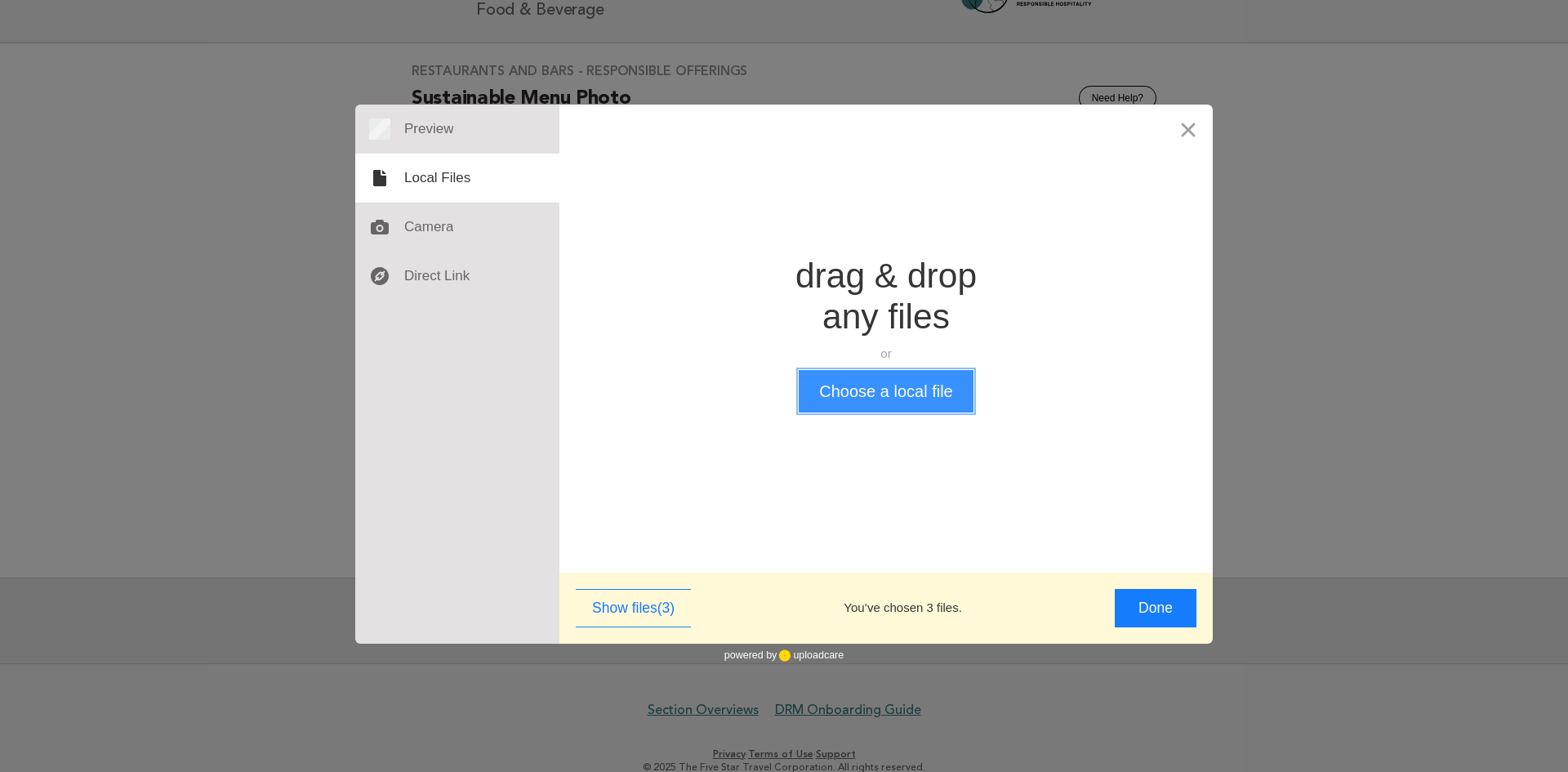
click at [875, 392] on button "Choose a local file" at bounding box center [885, 392] width 174 height 43
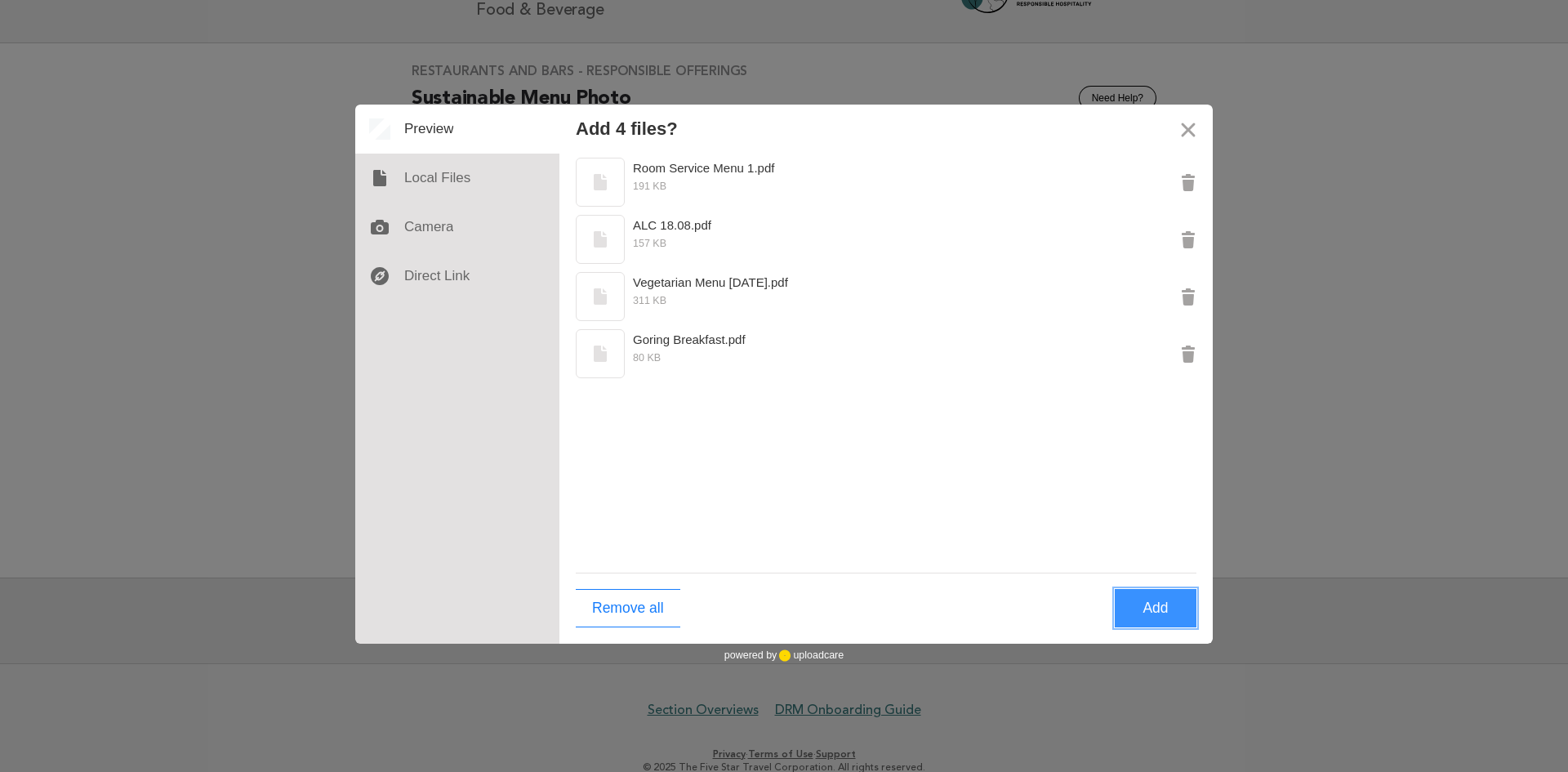
click at [1150, 601] on button "Add" at bounding box center [1156, 608] width 82 height 38
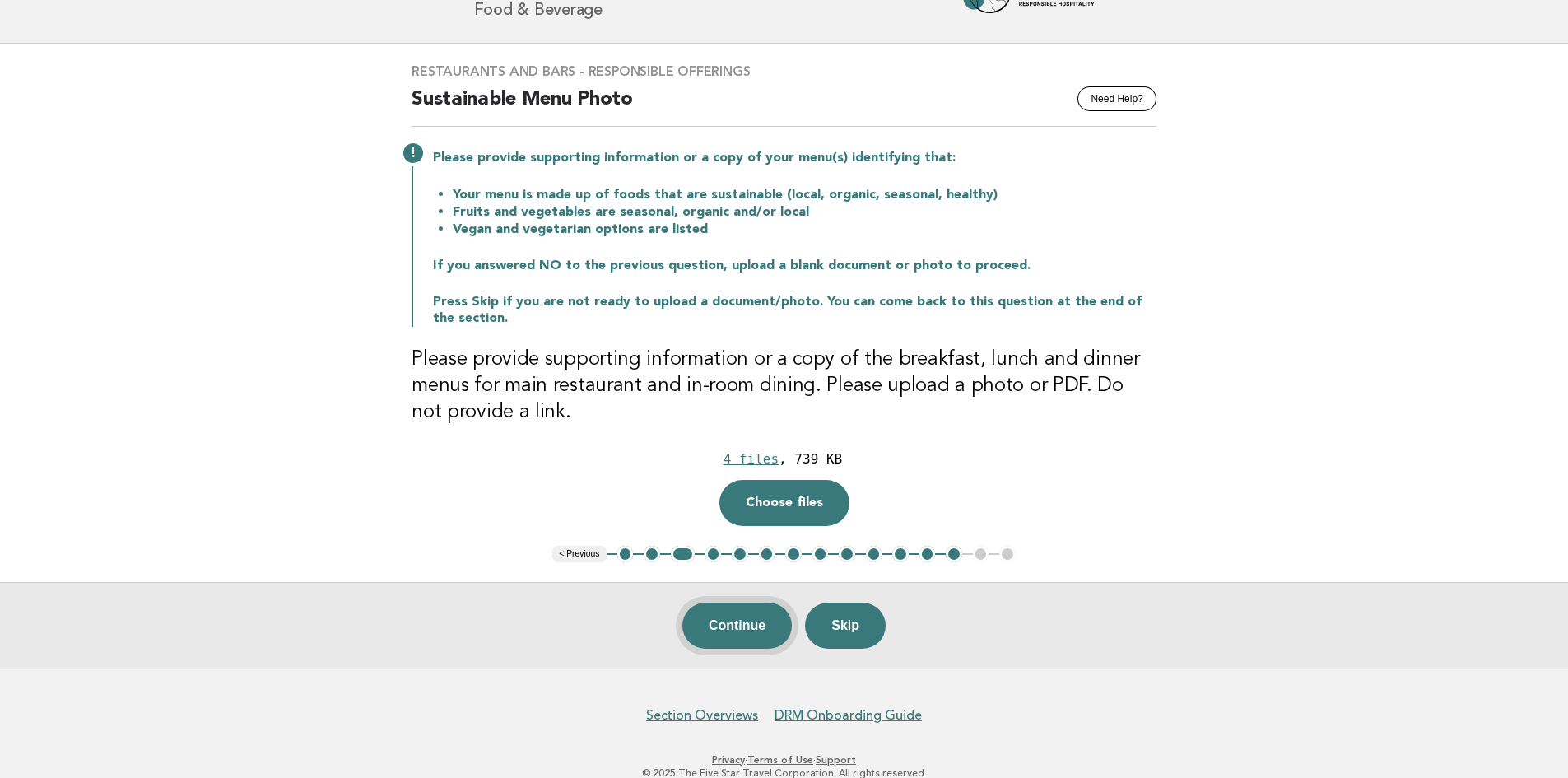
click at [770, 622] on button "Continue" at bounding box center [737, 626] width 110 height 46
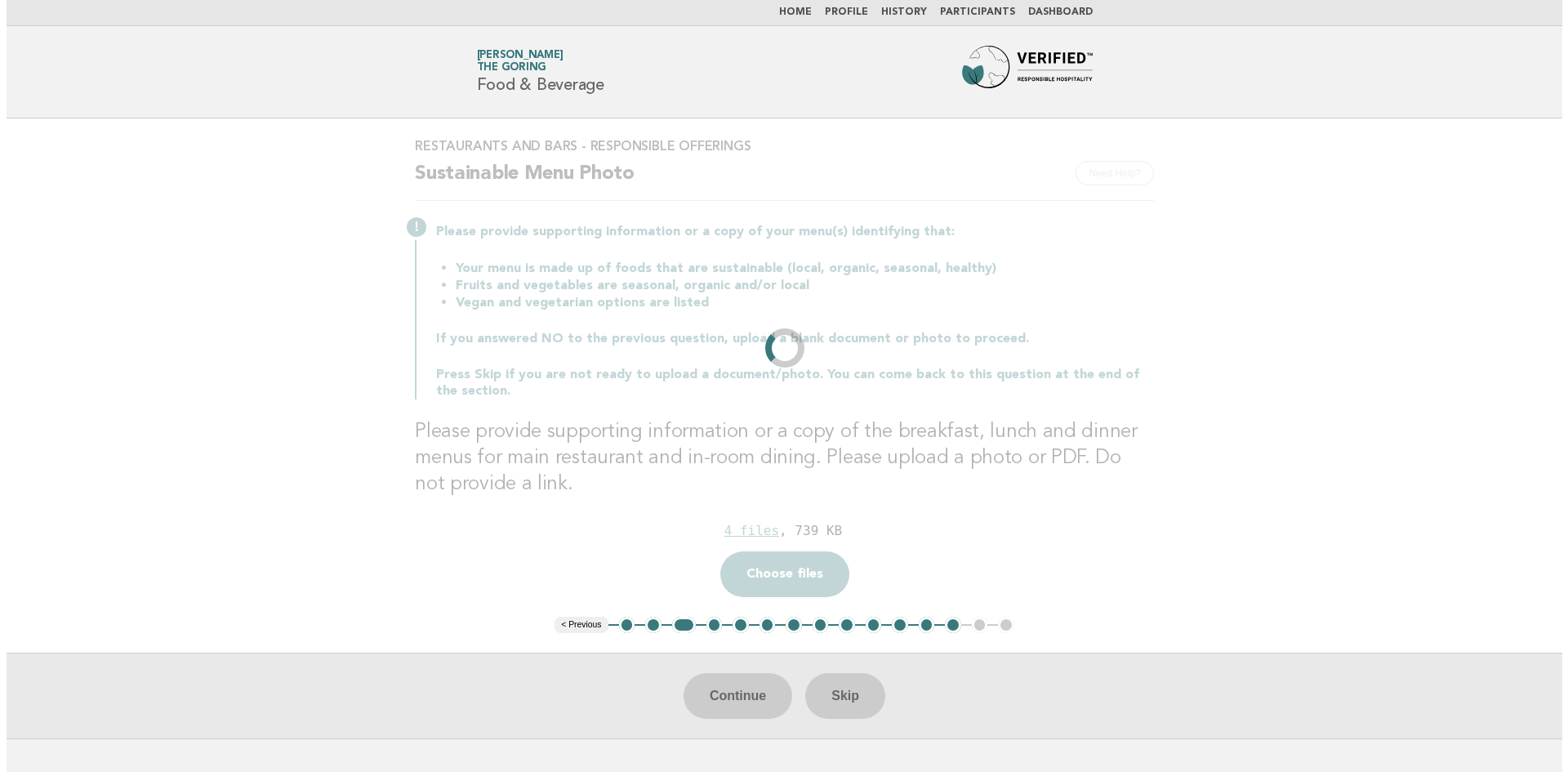
scroll to position [0, 0]
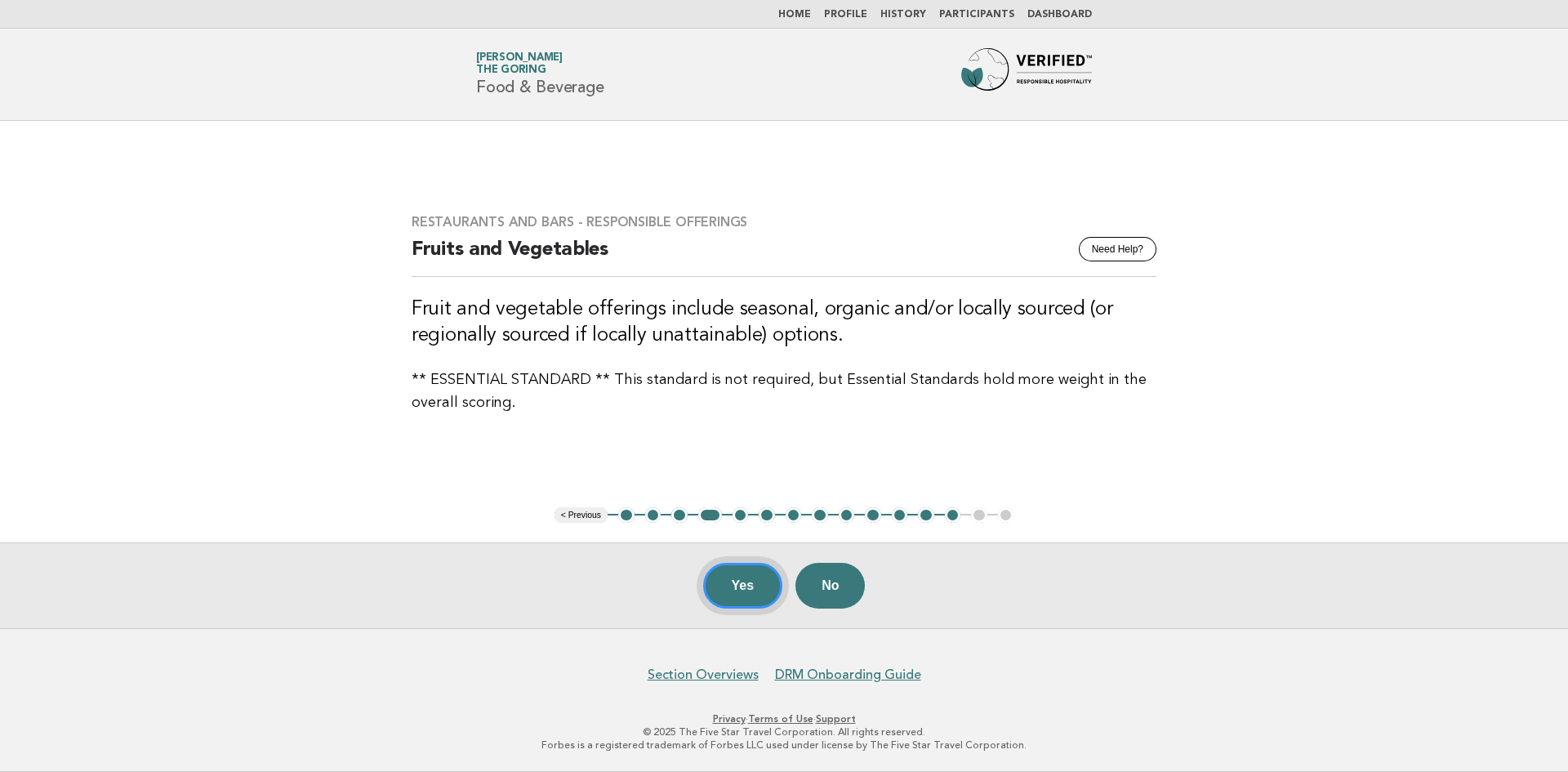
click at [732, 590] on button "Yes" at bounding box center [743, 586] width 80 height 46
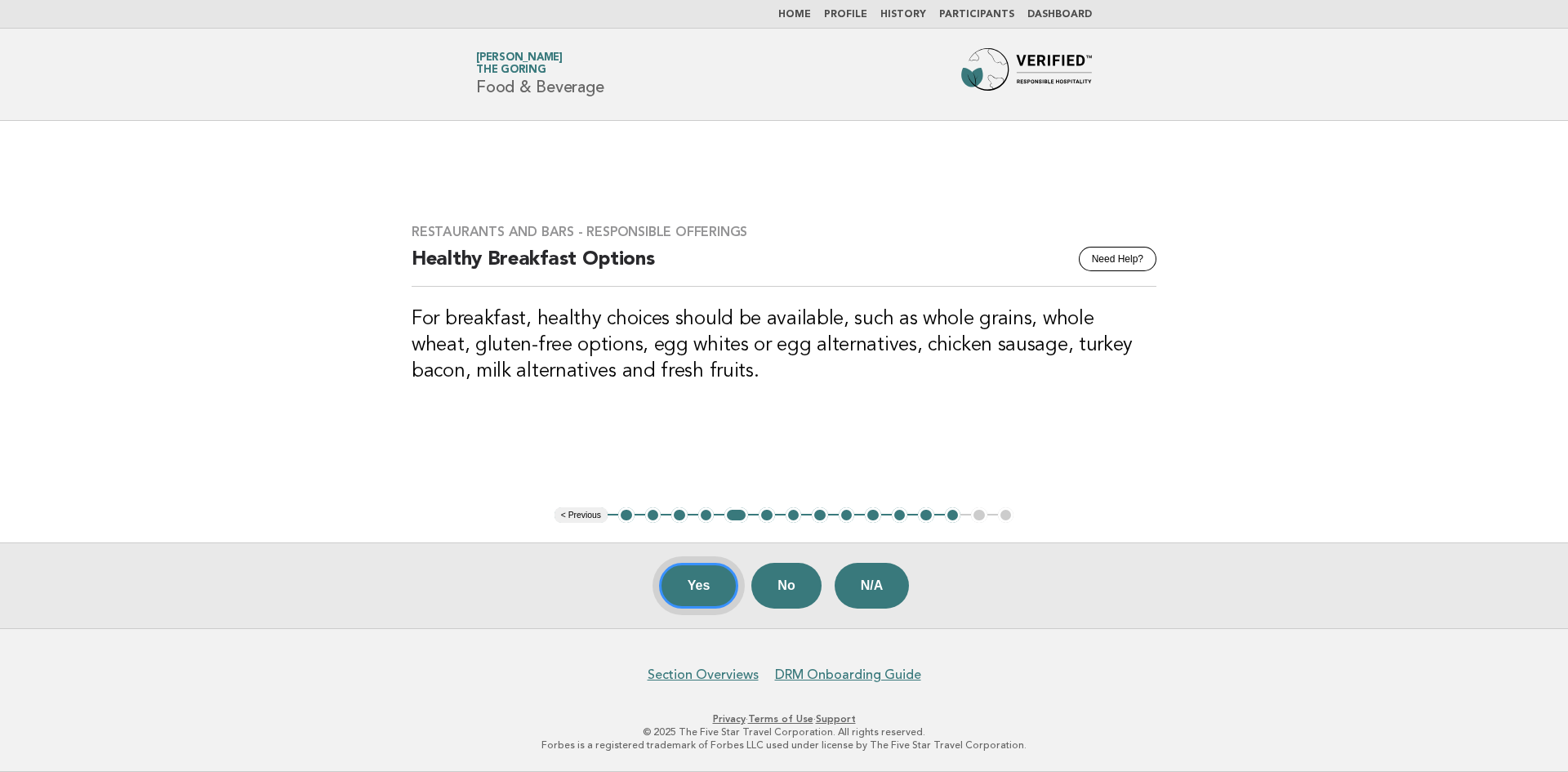
click at [732, 590] on button "Yes" at bounding box center [699, 586] width 80 height 46
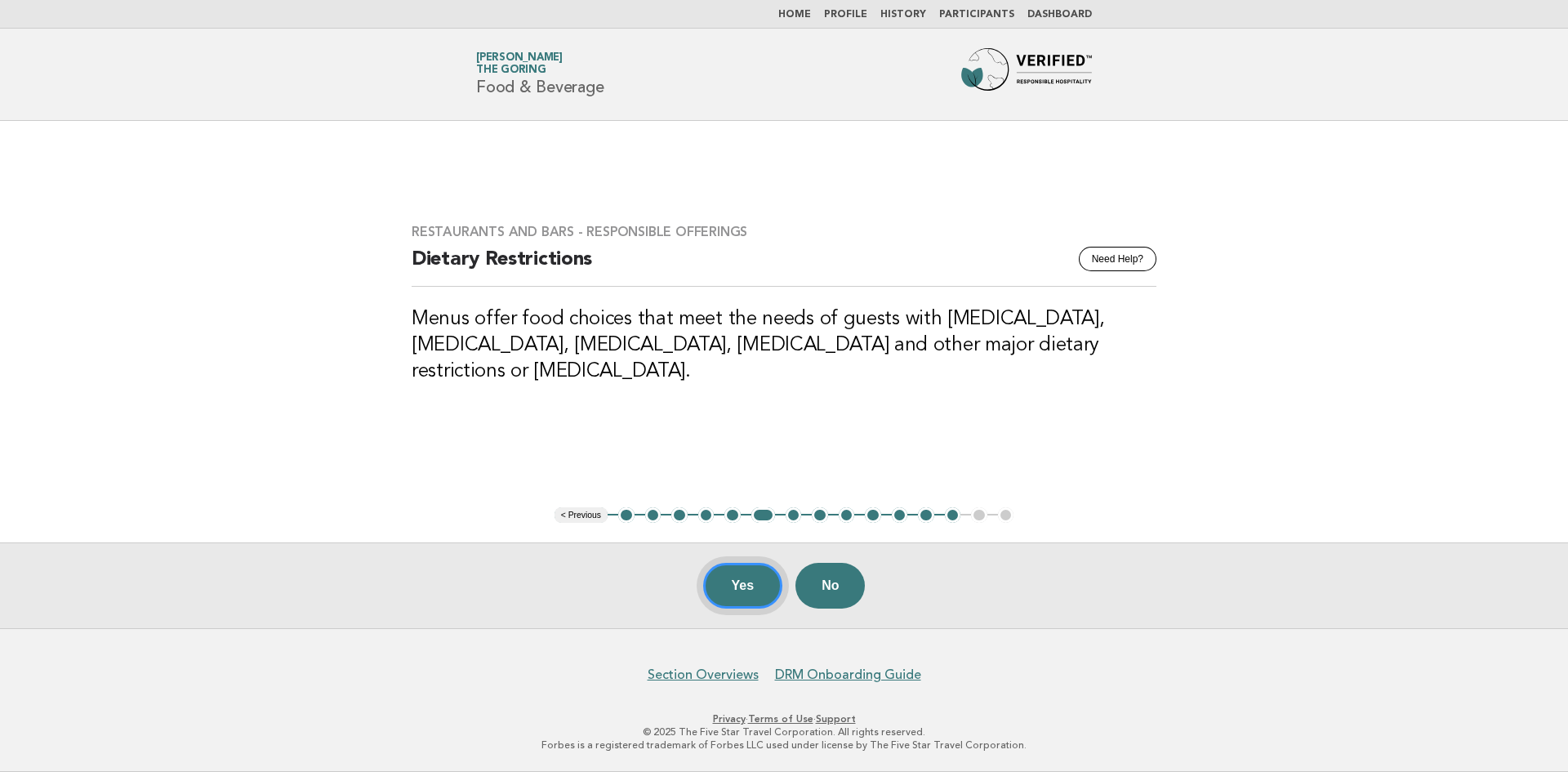
click at [732, 590] on button "Yes" at bounding box center [743, 586] width 80 height 46
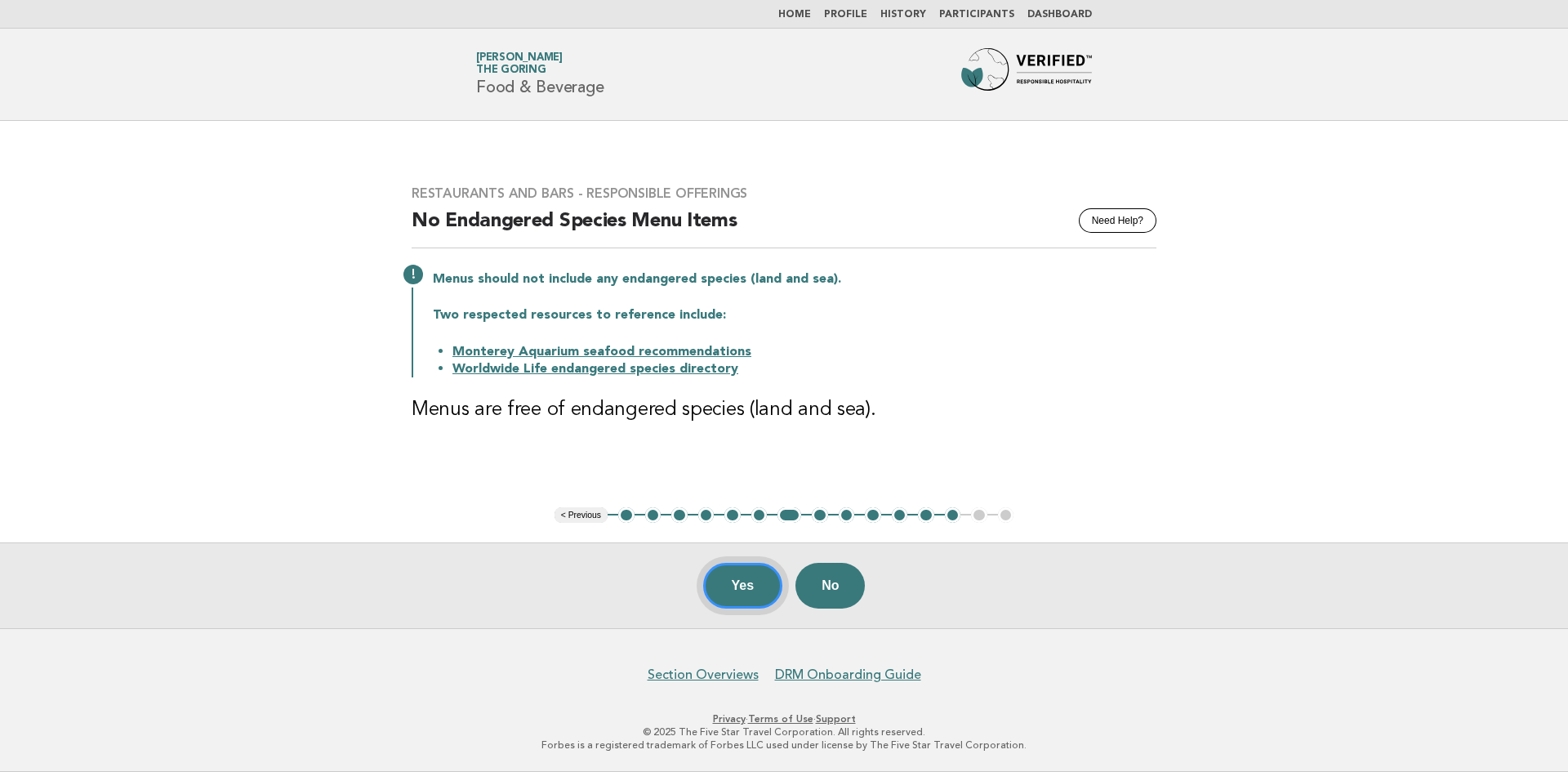
click at [732, 590] on button "Yes" at bounding box center [743, 586] width 80 height 46
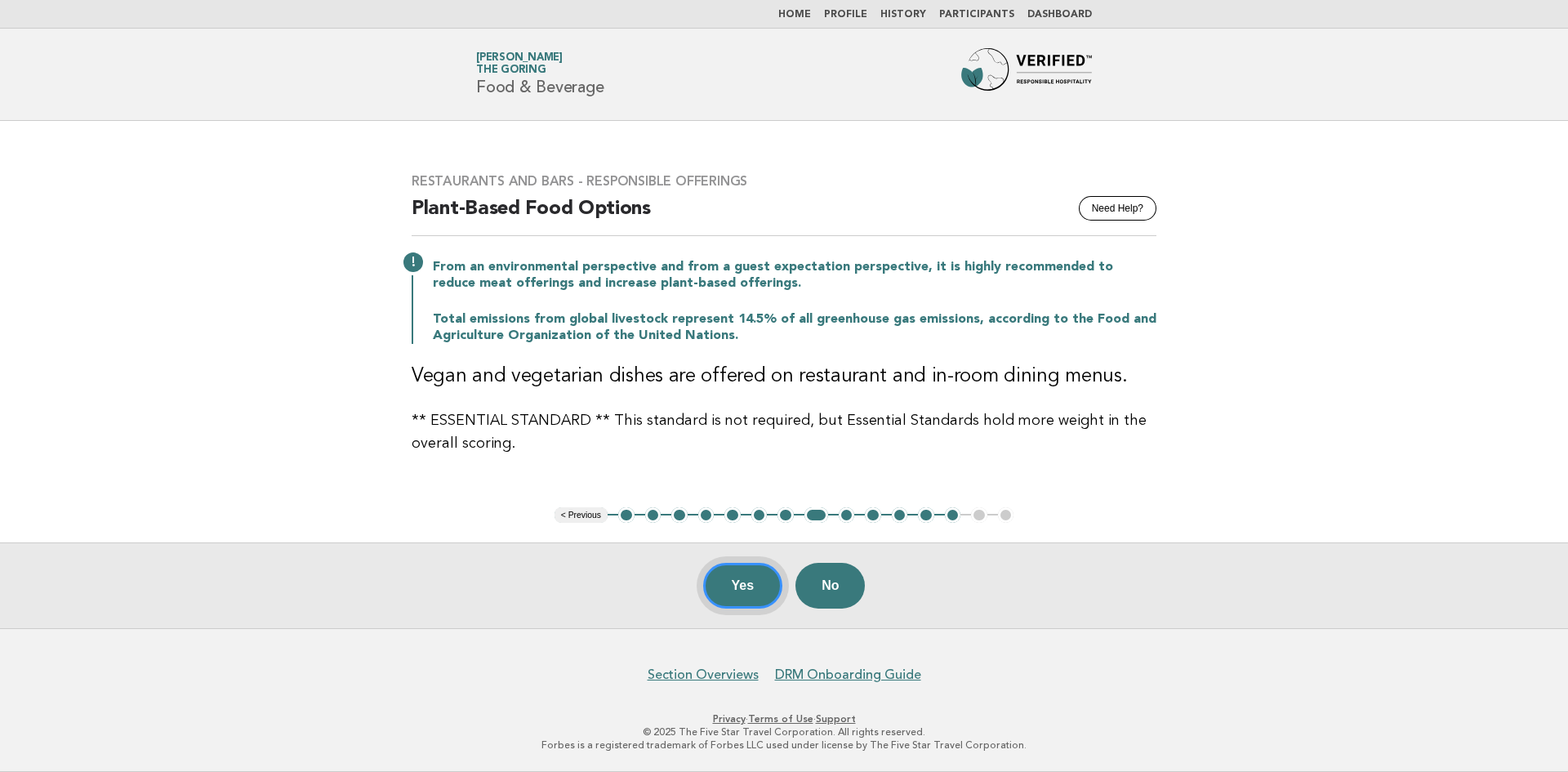
click at [732, 590] on button "Yes" at bounding box center [743, 586] width 80 height 46
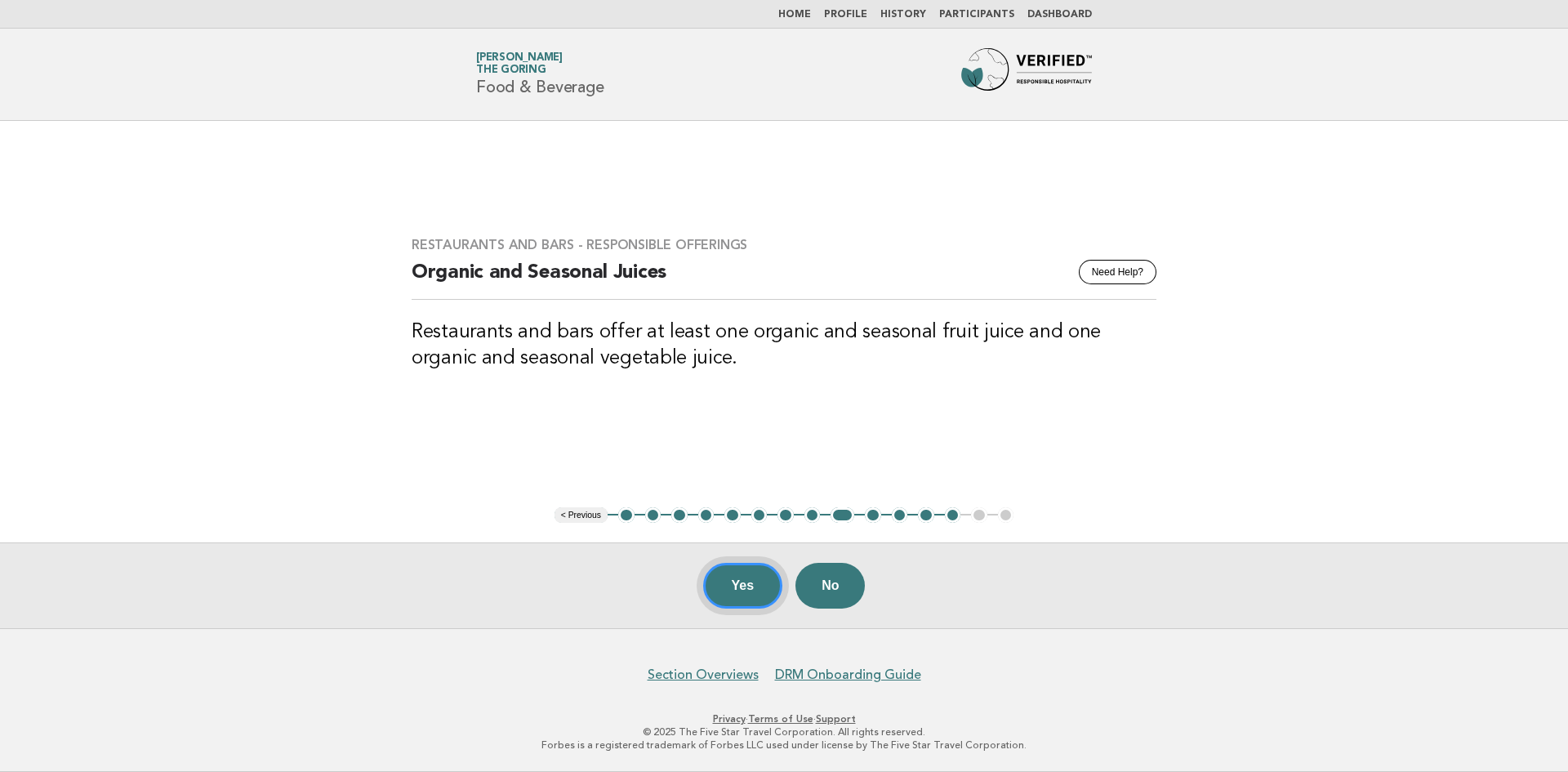
click at [732, 590] on button "Yes" at bounding box center [743, 586] width 80 height 46
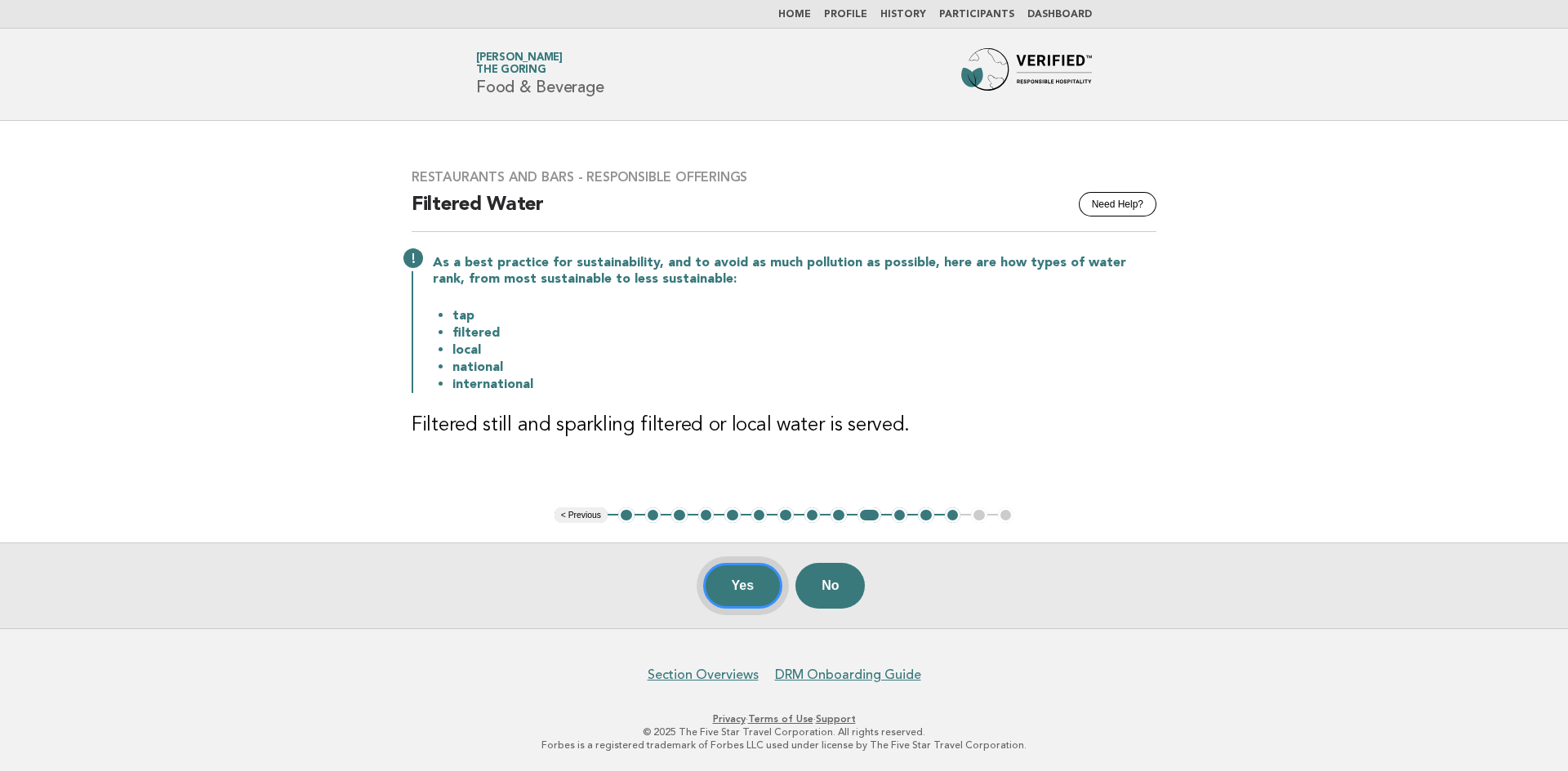
click at [732, 590] on button "Yes" at bounding box center [743, 586] width 80 height 46
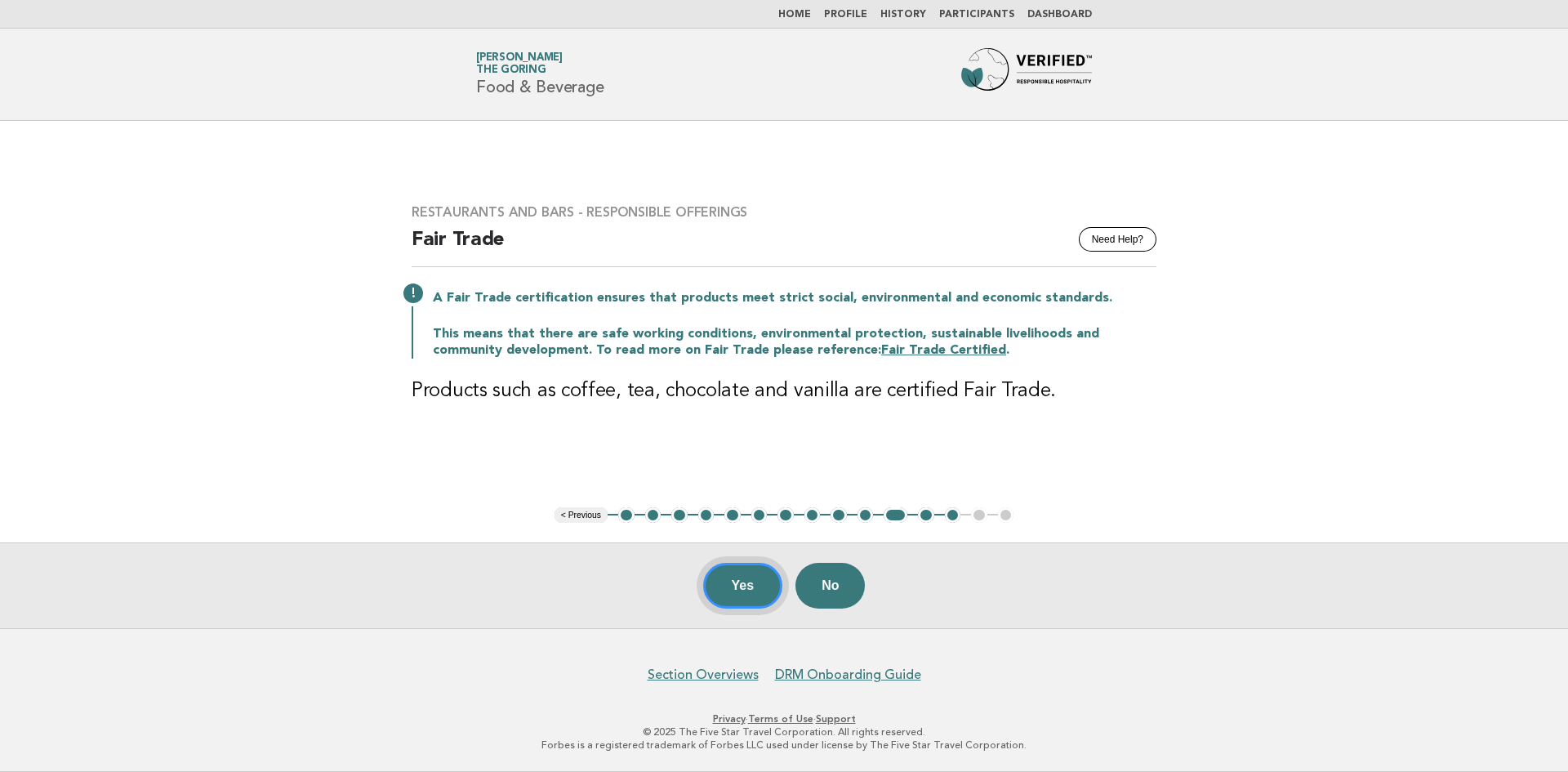
click at [765, 595] on button "Yes" at bounding box center [743, 586] width 80 height 46
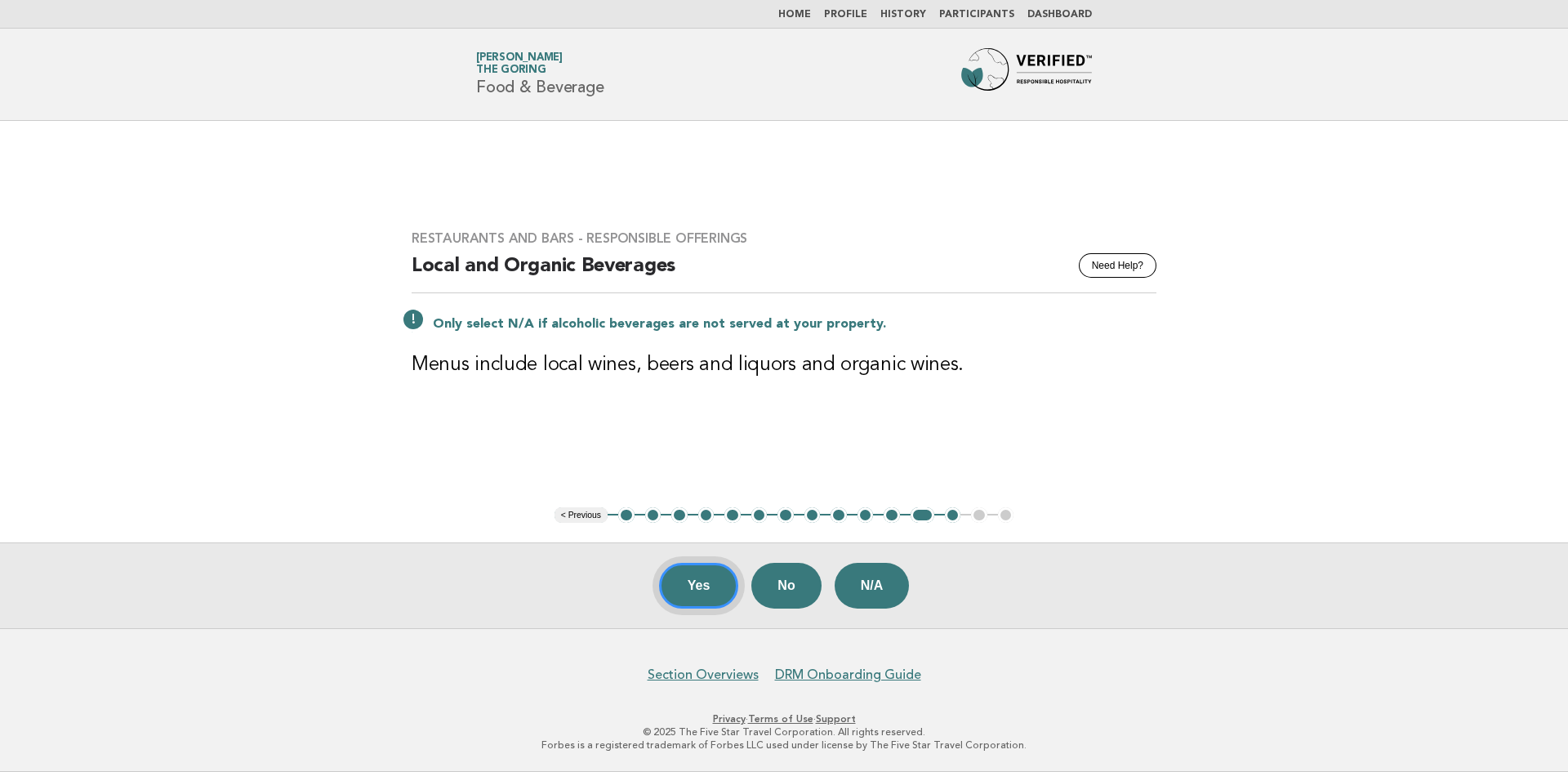
click at [711, 598] on button "Yes" at bounding box center [699, 586] width 80 height 46
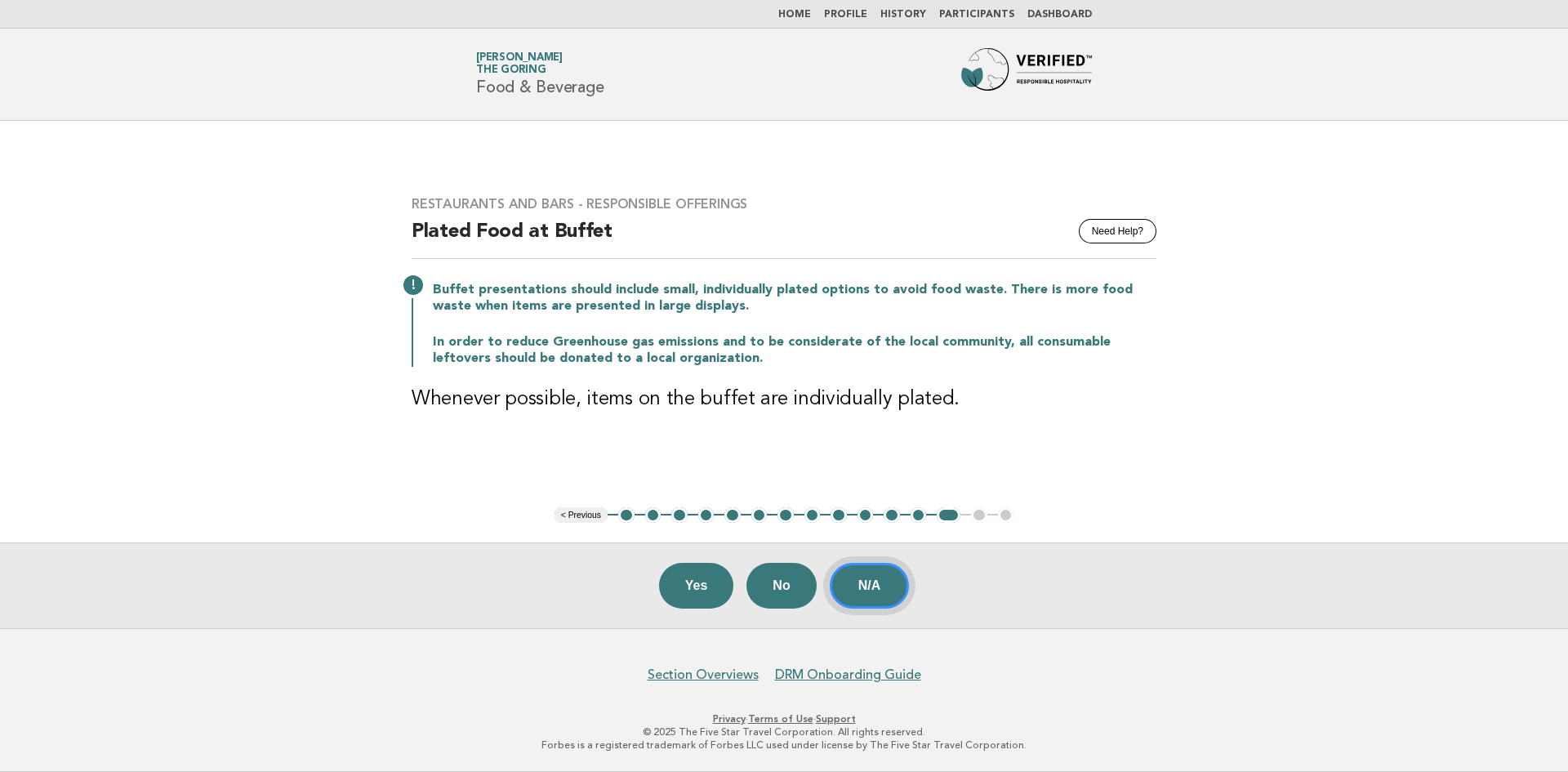
click at [876, 607] on button "N/A" at bounding box center [870, 586] width 80 height 46
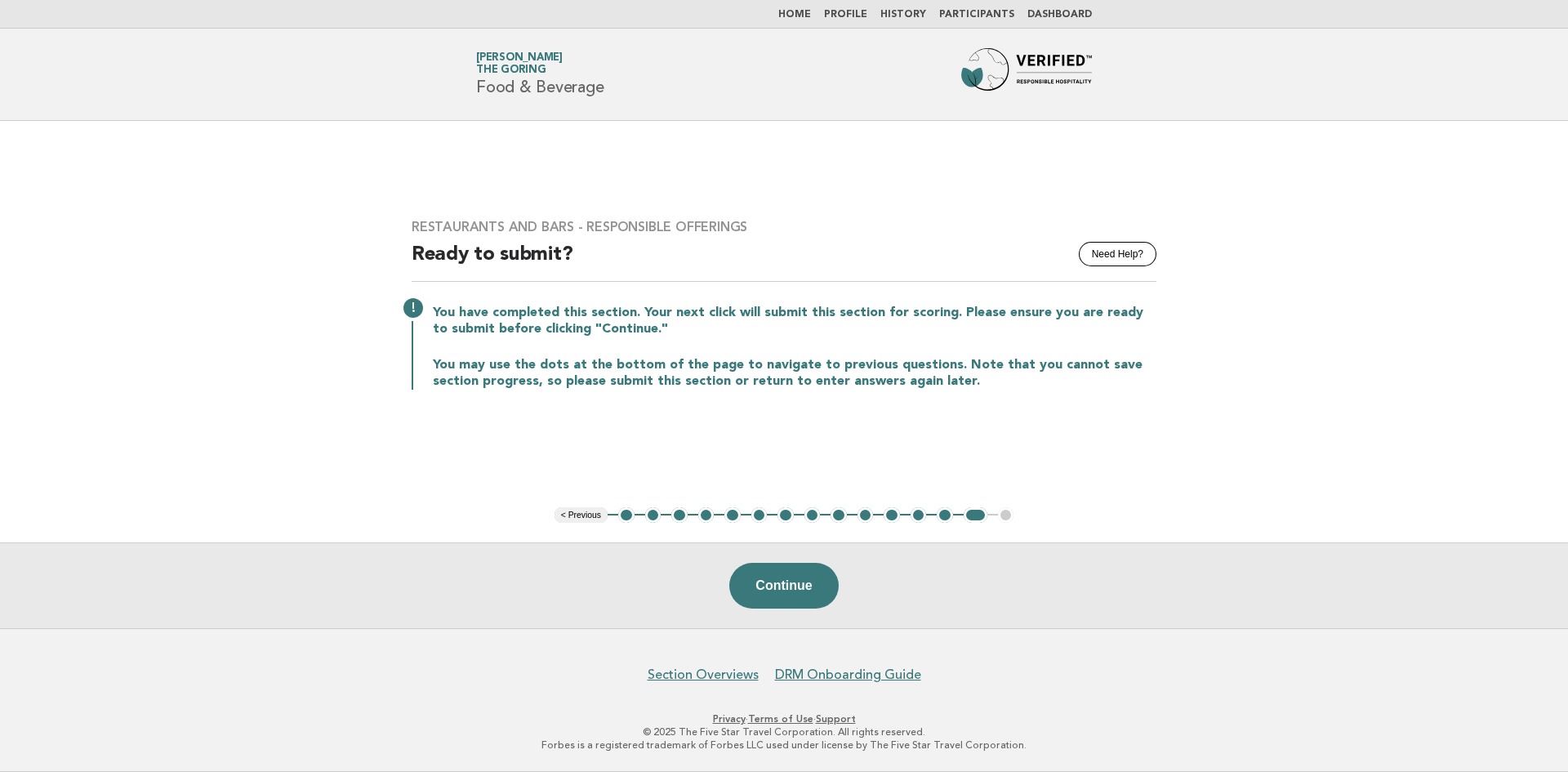
click at [558, 54] on link "Gemma Morandini The Goring" at bounding box center [519, 64] width 87 height 23
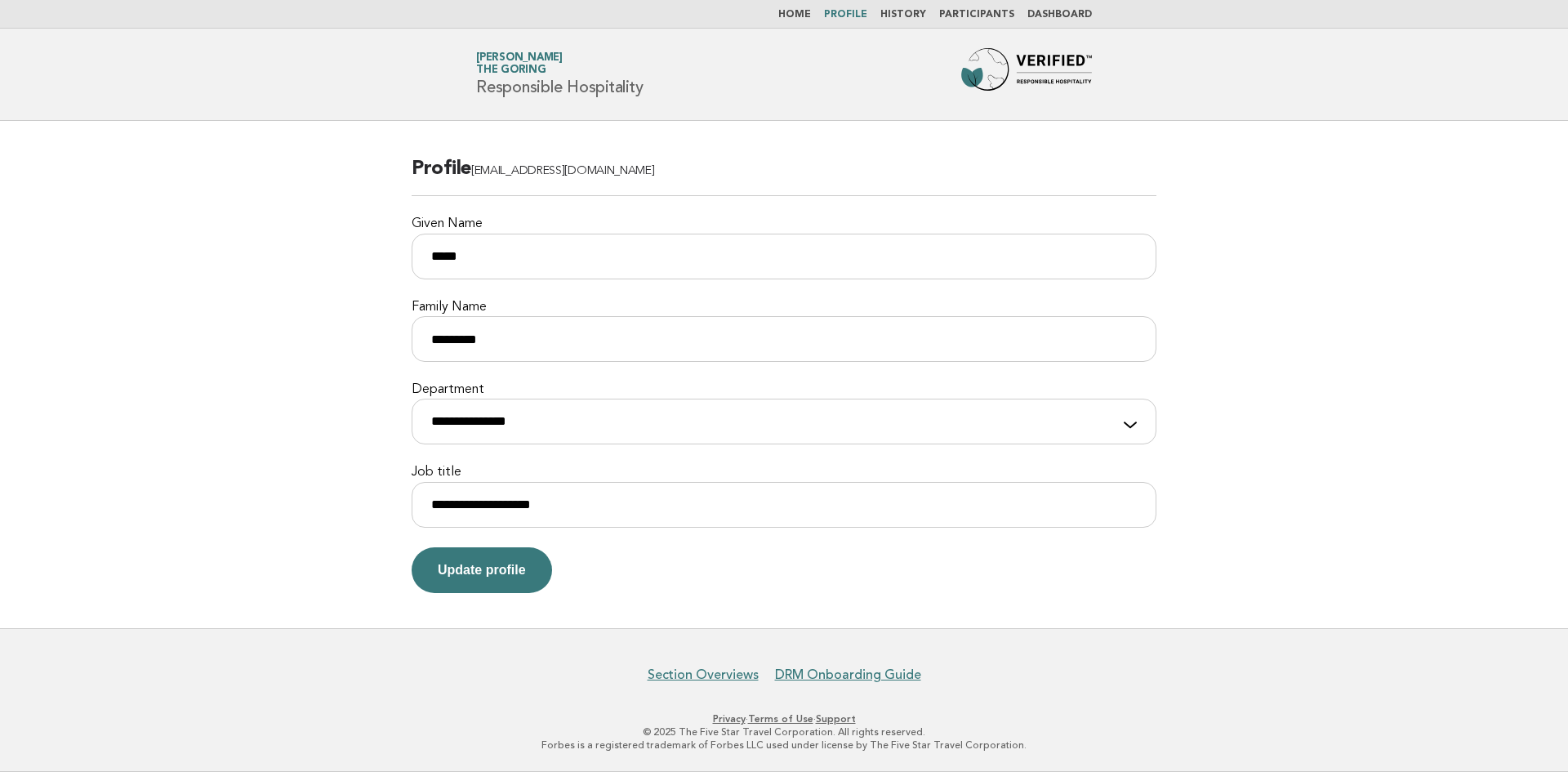
click at [811, 17] on link "Home" at bounding box center [795, 15] width 33 height 10
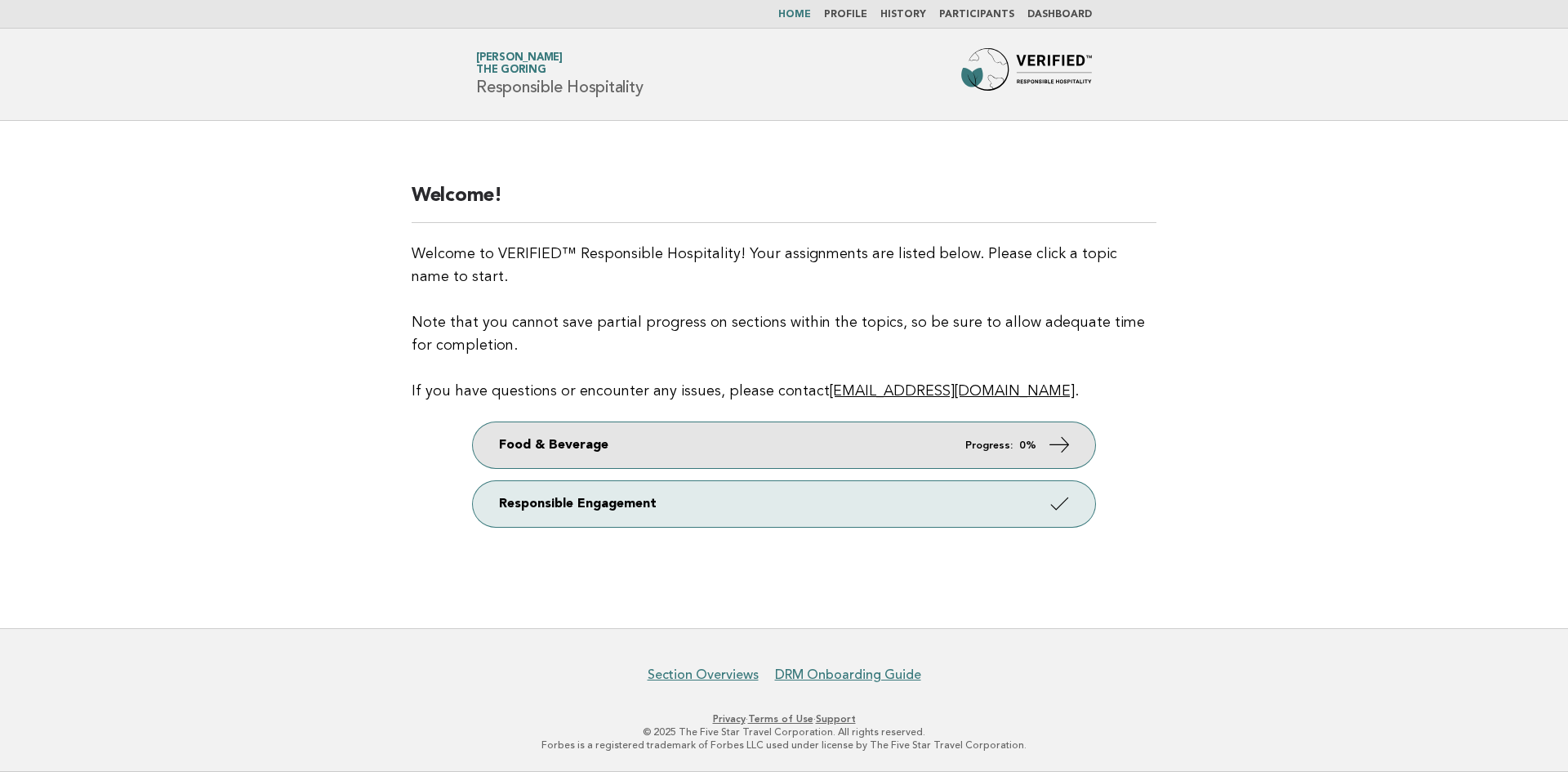
click at [890, 435] on link "Food & Beverage Progress: 0%" at bounding box center [783, 445] width 622 height 46
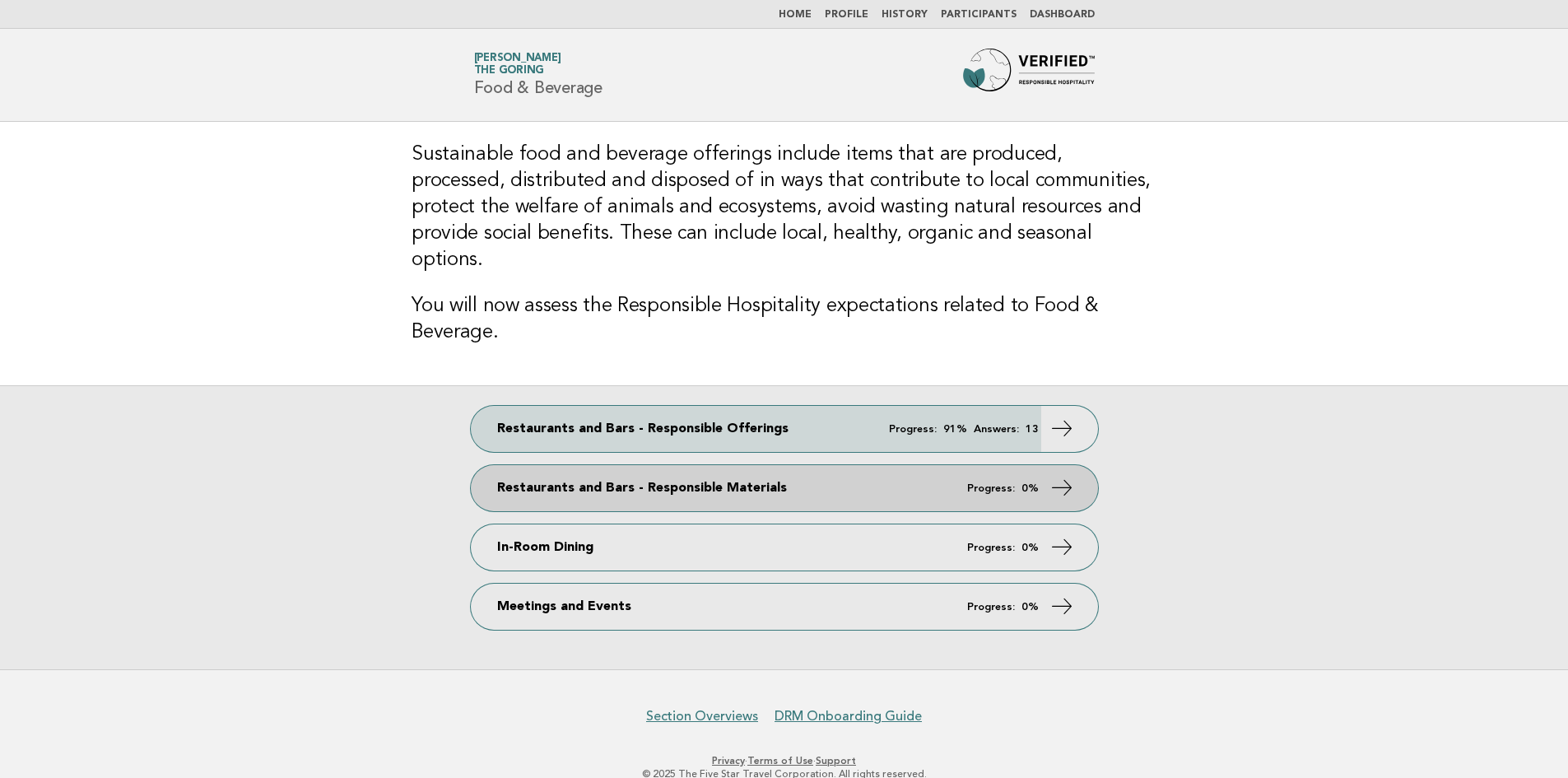
click at [664, 465] on link "Restaurants and Bars - Responsible Materials Progress: 0%" at bounding box center [784, 488] width 627 height 46
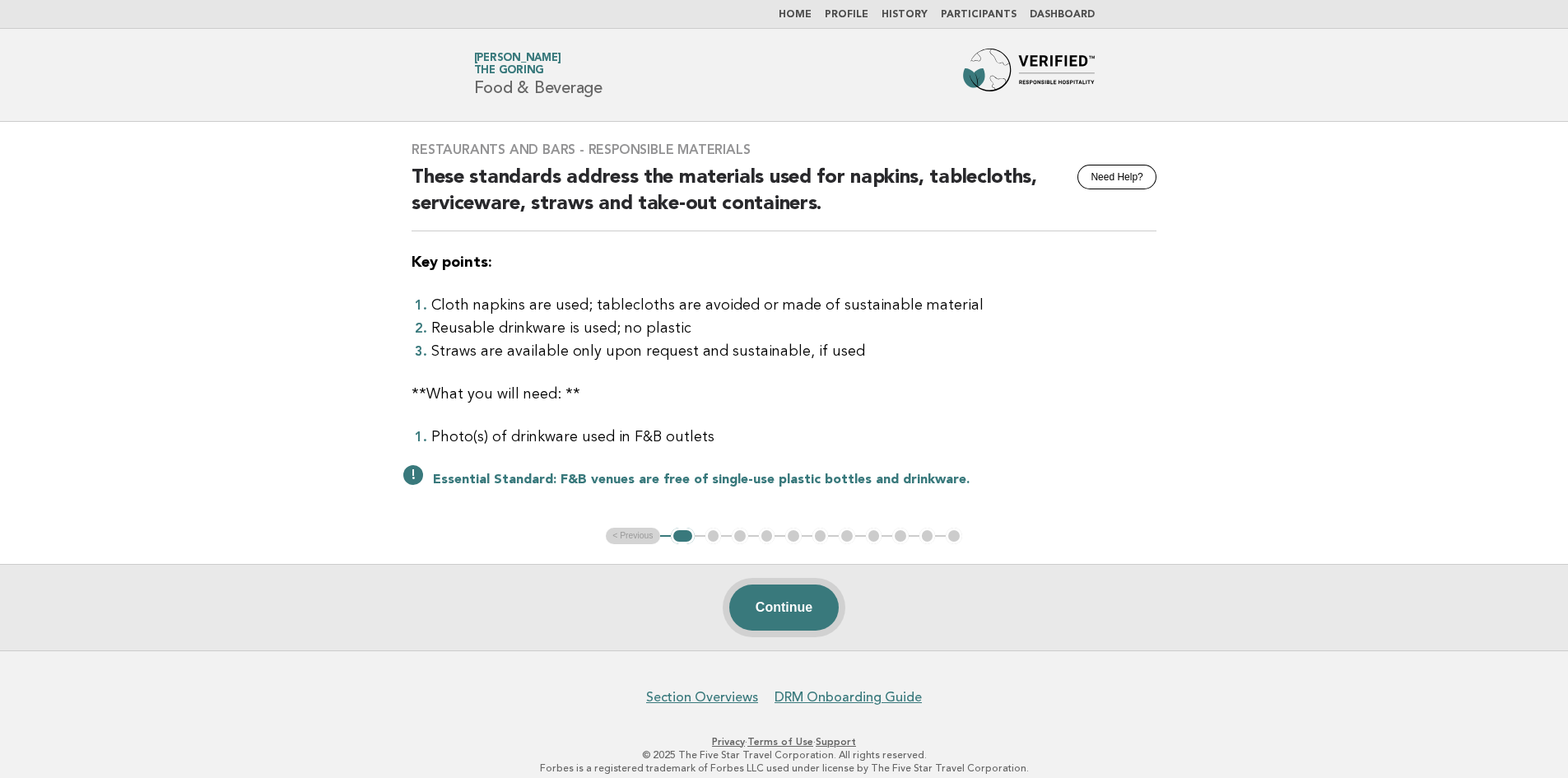
click at [786, 616] on button "Continue" at bounding box center [784, 607] width 110 height 46
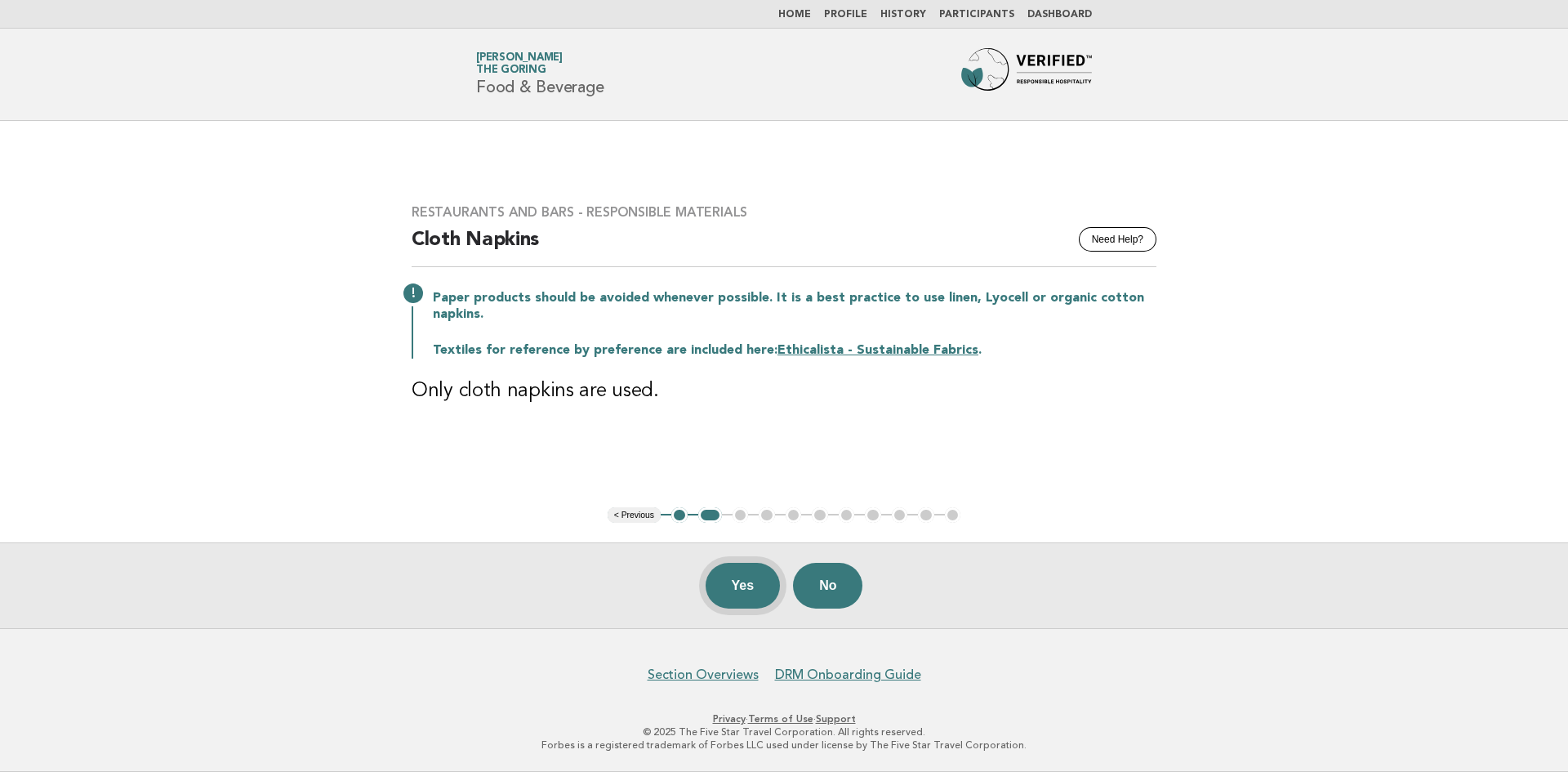
click at [737, 587] on button "Yes" at bounding box center [743, 586] width 75 height 46
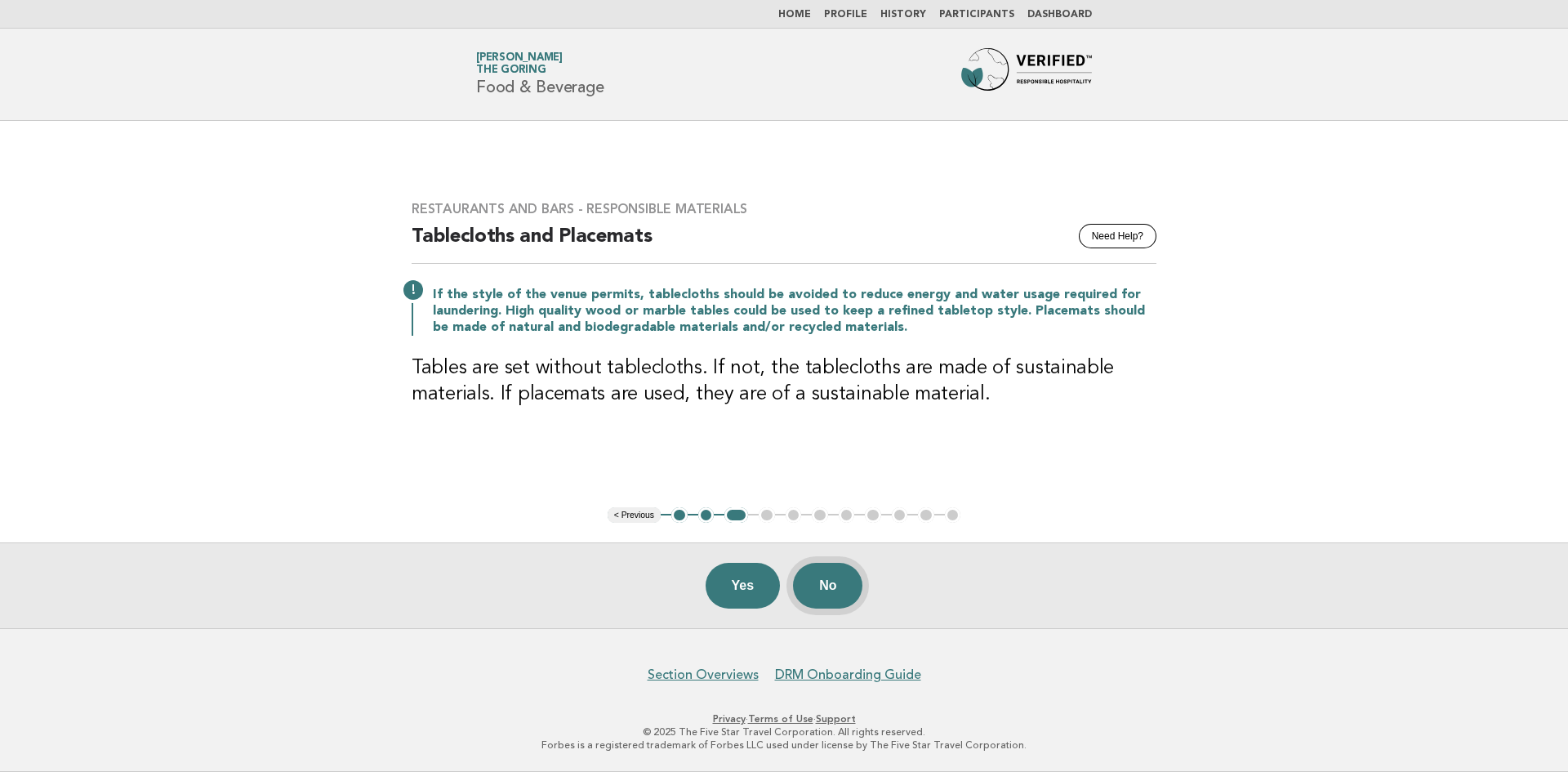
click at [805, 588] on button "No" at bounding box center [827, 586] width 69 height 46
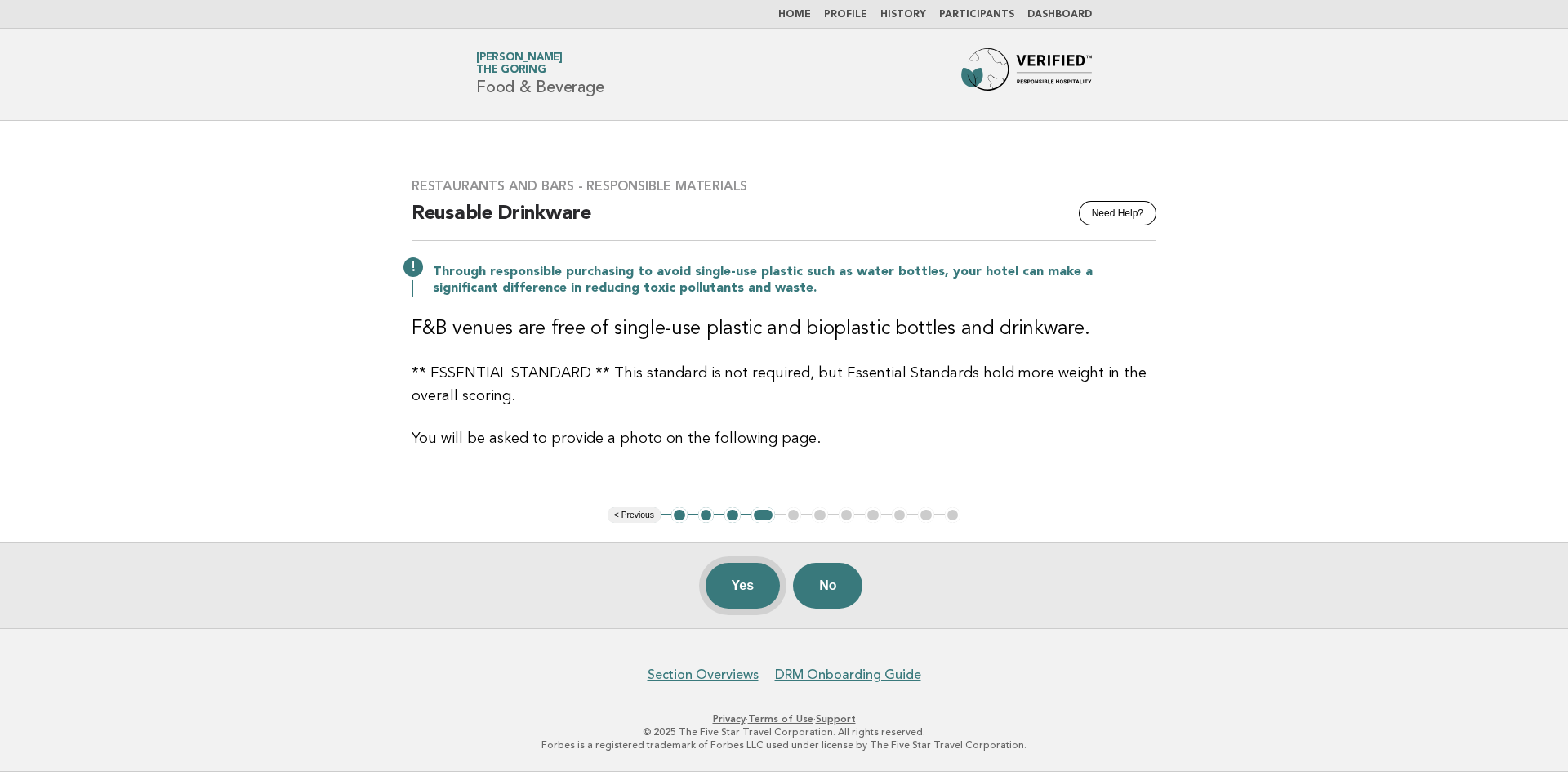
click at [753, 595] on button "Yes" at bounding box center [743, 586] width 75 height 46
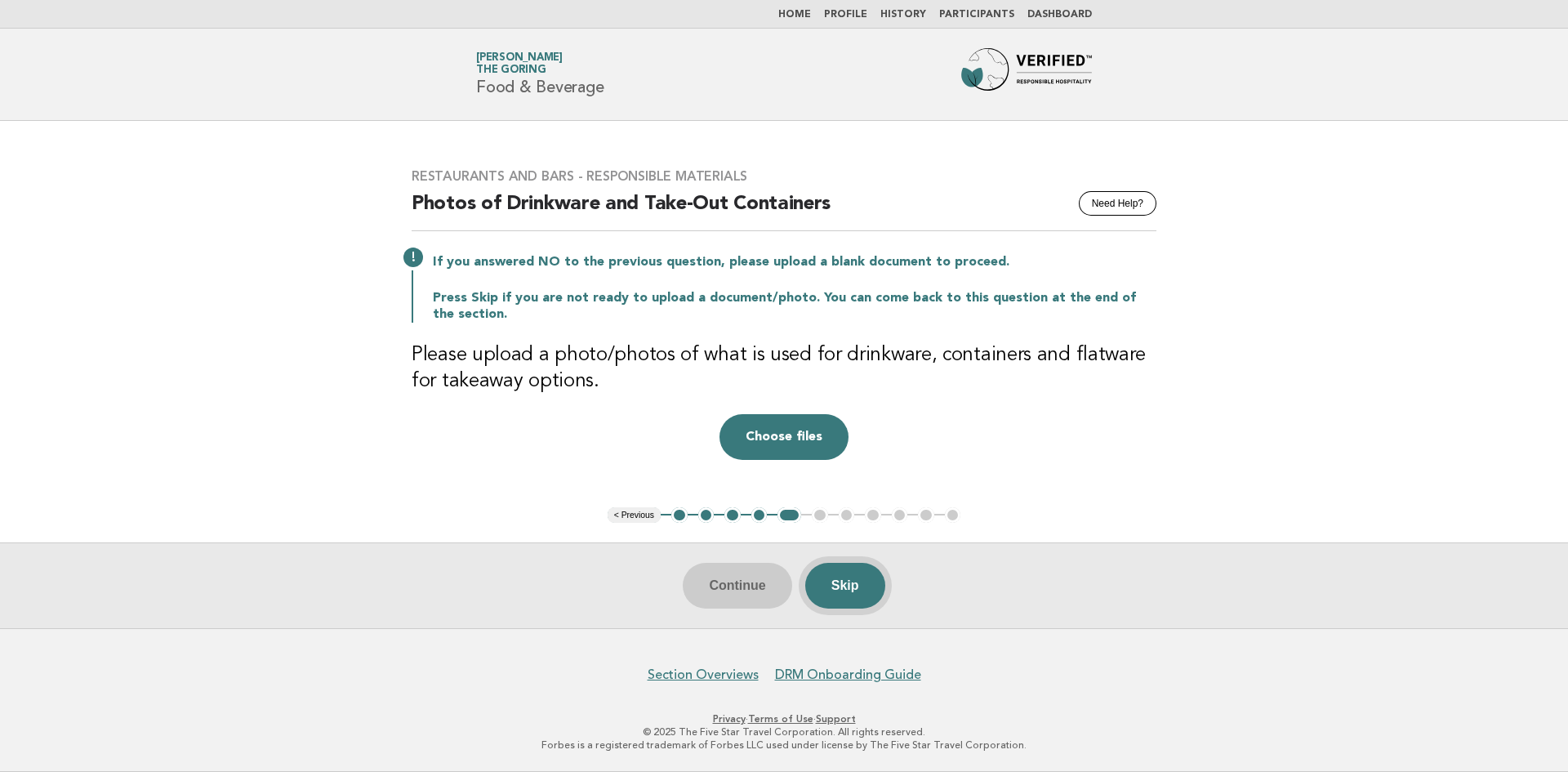
click at [844, 586] on button "Skip" at bounding box center [845, 586] width 80 height 46
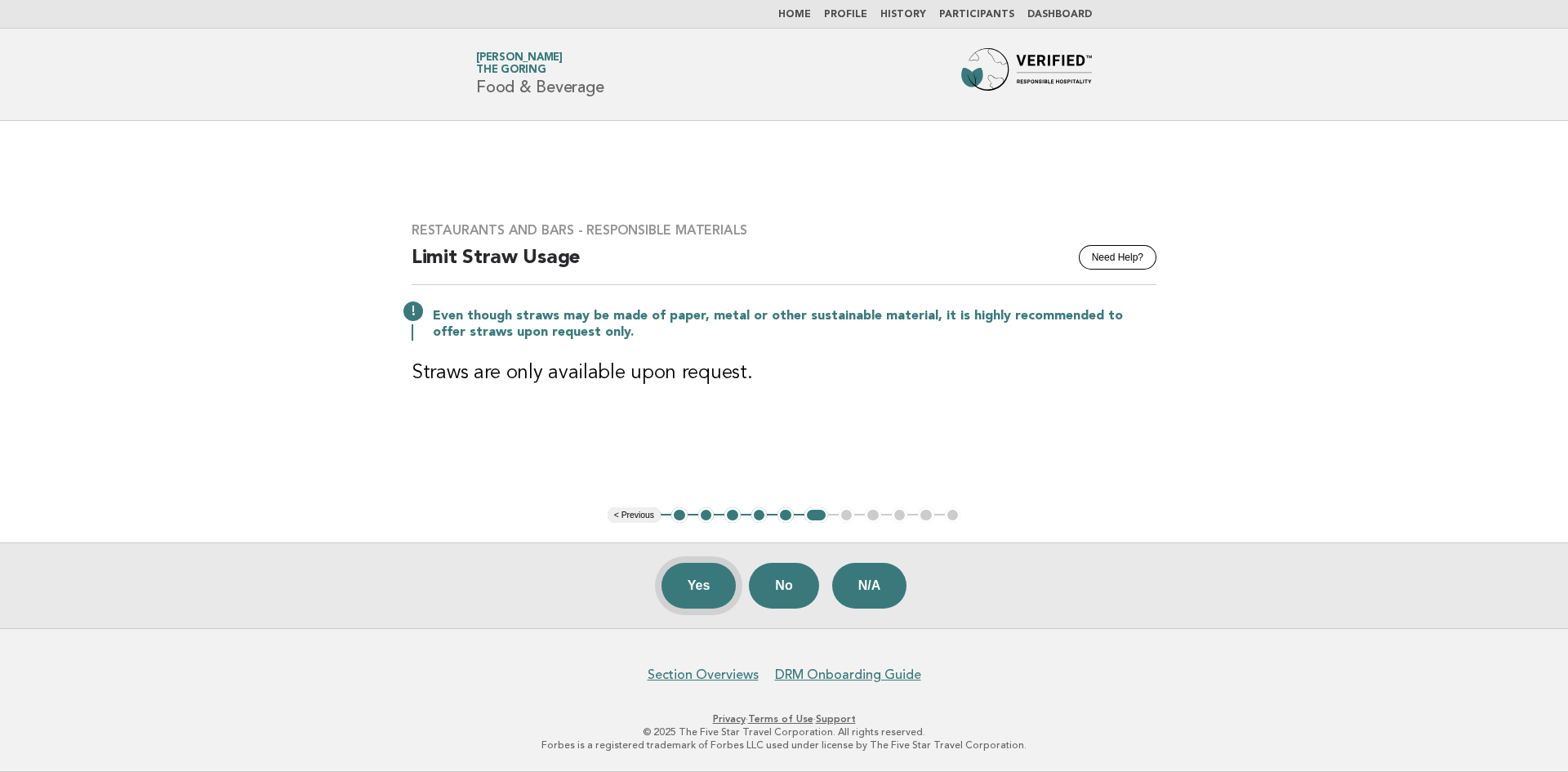
click at [688, 606] on button "Yes" at bounding box center [699, 586] width 75 height 46
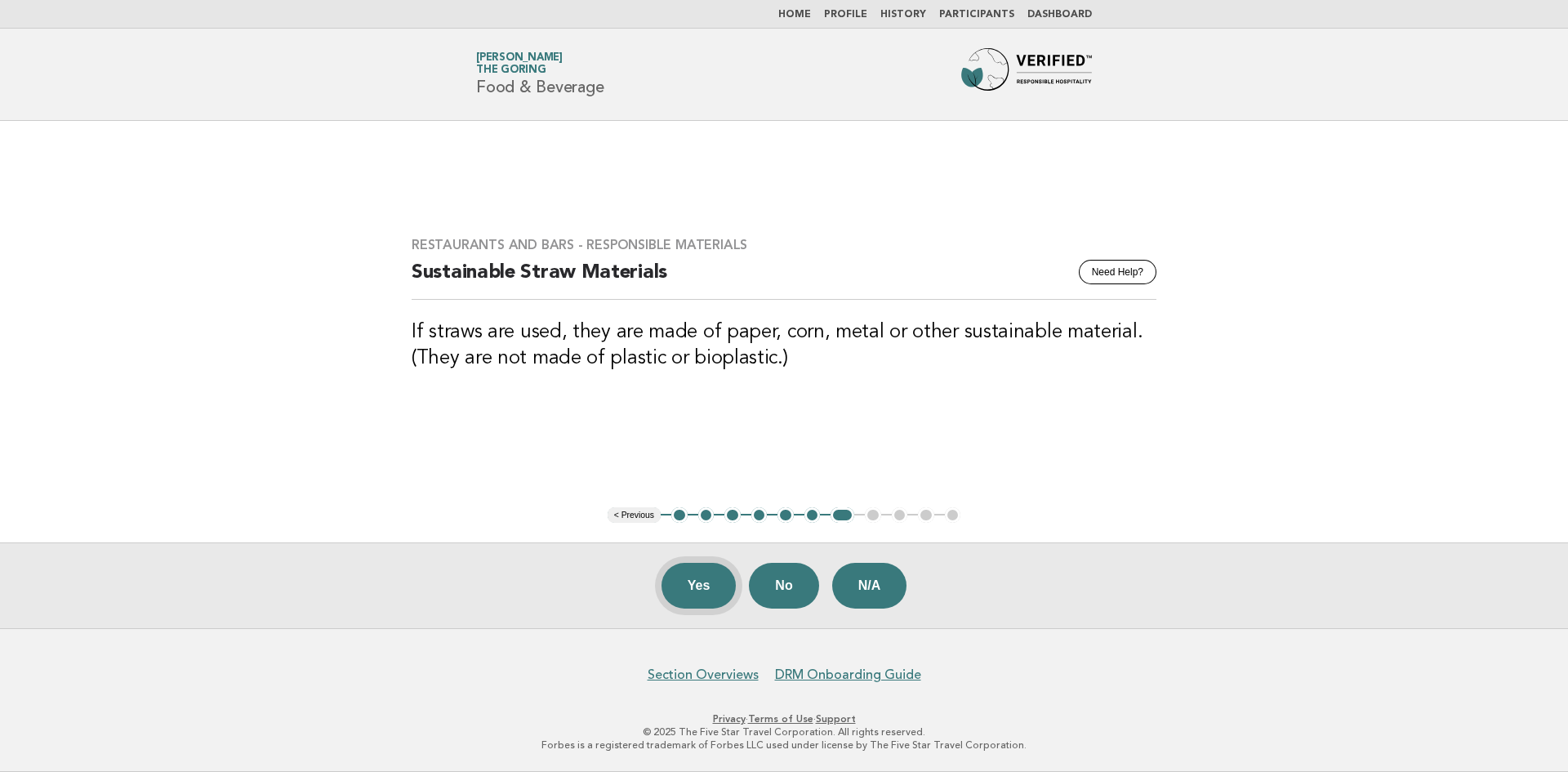
click at [691, 595] on button "Yes" at bounding box center [699, 586] width 75 height 46
